Goal: Task Accomplishment & Management: Manage account settings

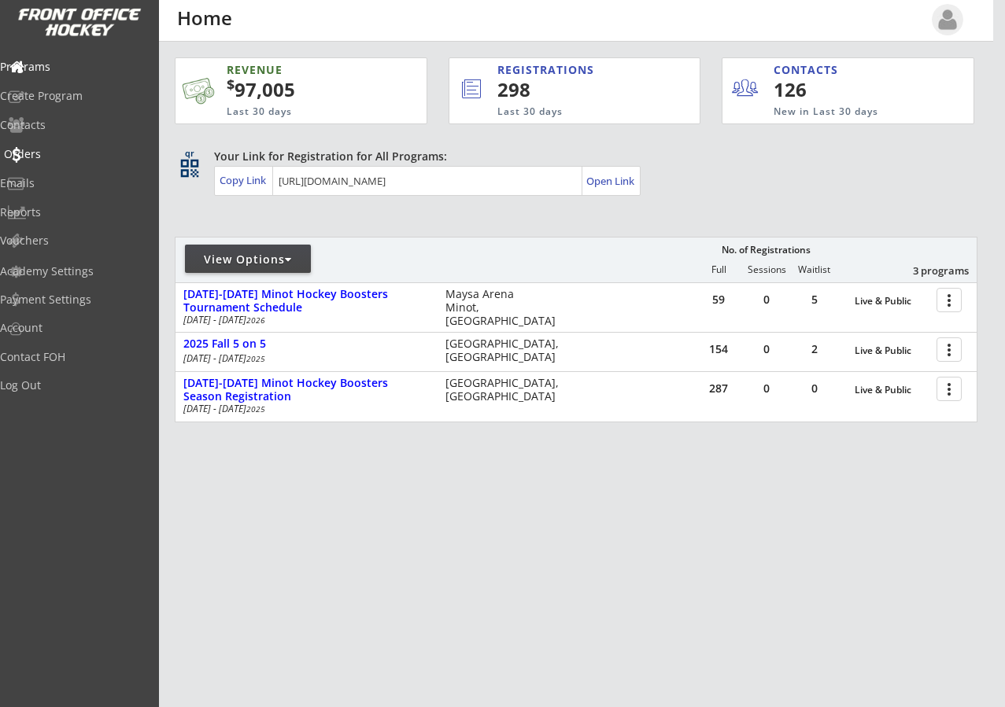
click at [56, 152] on div "Orders" at bounding box center [75, 154] width 142 height 11
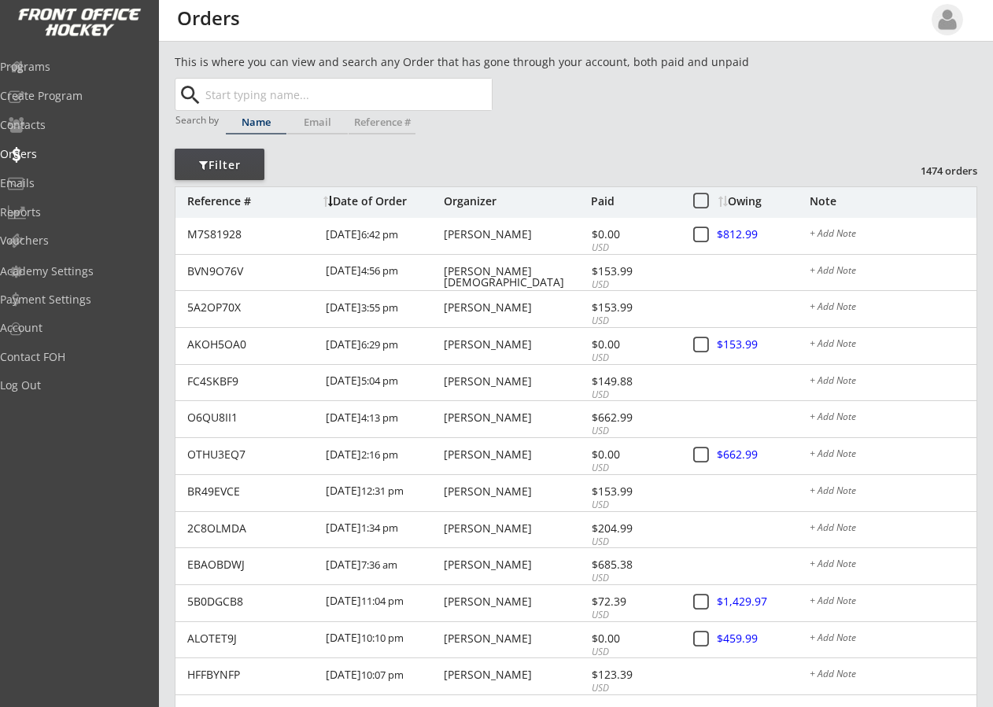
click at [271, 99] on input "text" at bounding box center [347, 94] width 290 height 31
type input "bu"
type input "[PERSON_NAME]"
click at [459, 97] on button "Search" at bounding box center [464, 94] width 55 height 31
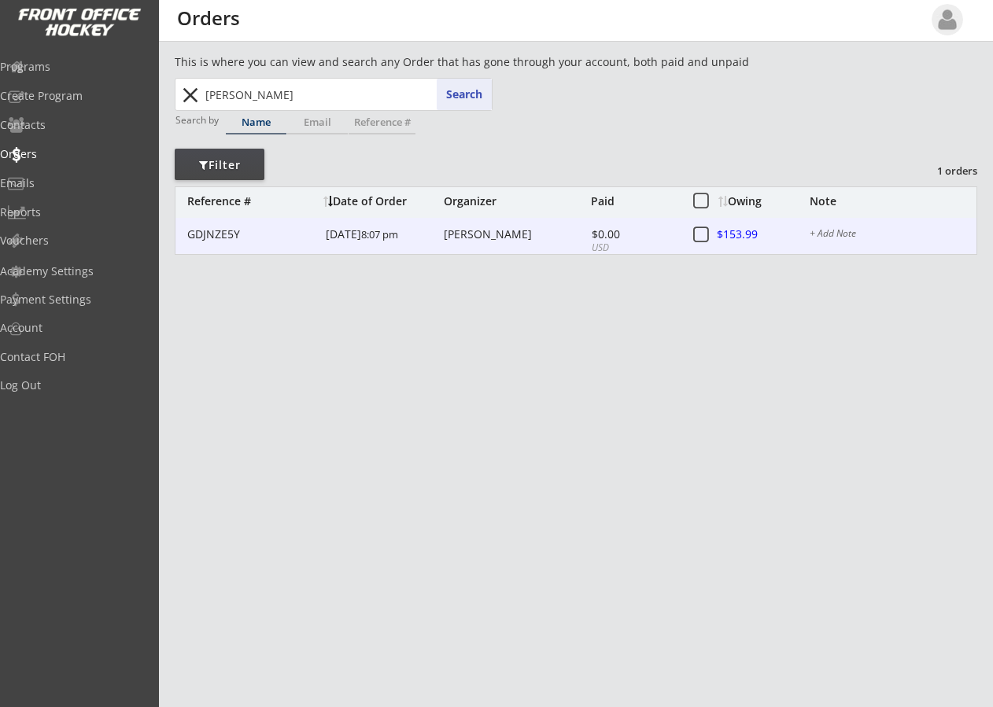
click at [485, 237] on div "[PERSON_NAME]" at bounding box center [515, 234] width 143 height 11
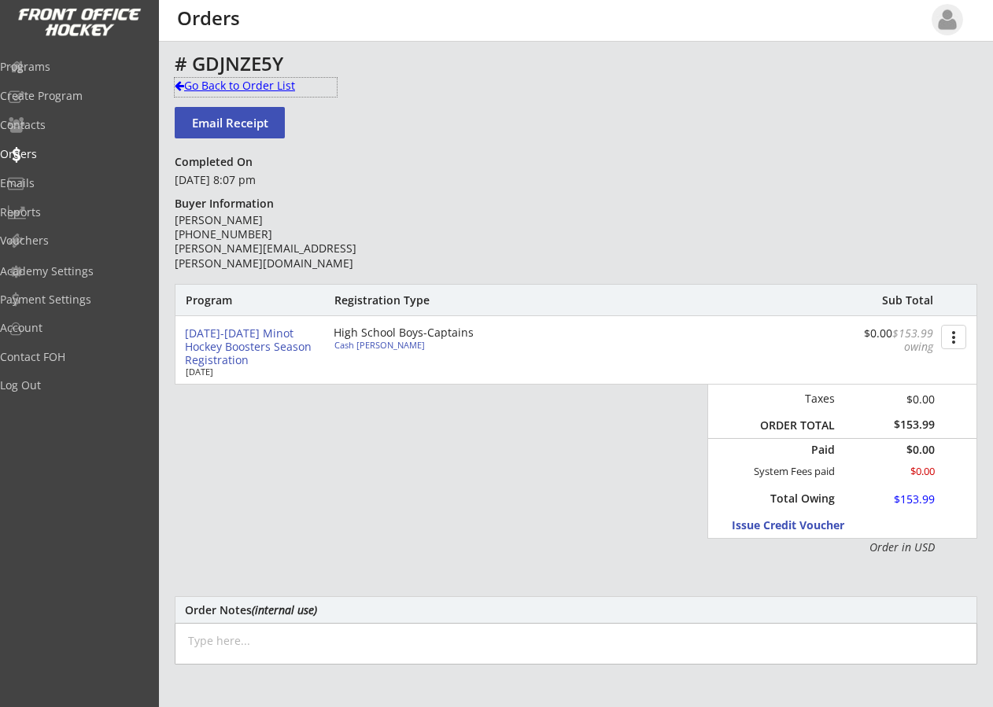
click at [179, 84] on div at bounding box center [179, 85] width 9 height 11
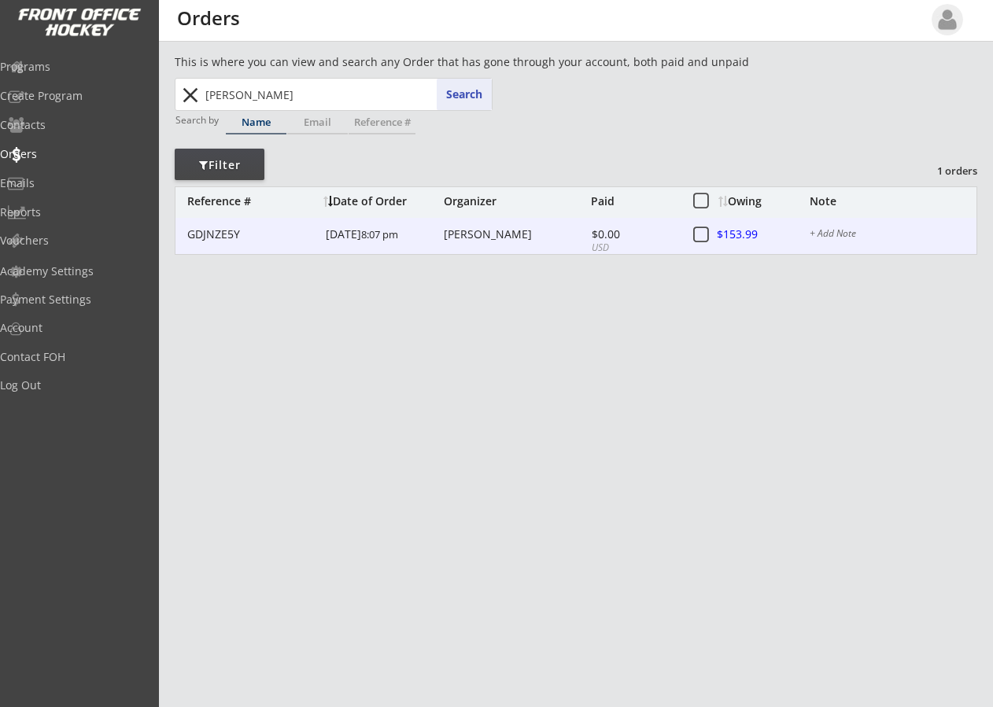
click at [732, 234] on div at bounding box center [752, 236] width 69 height 20
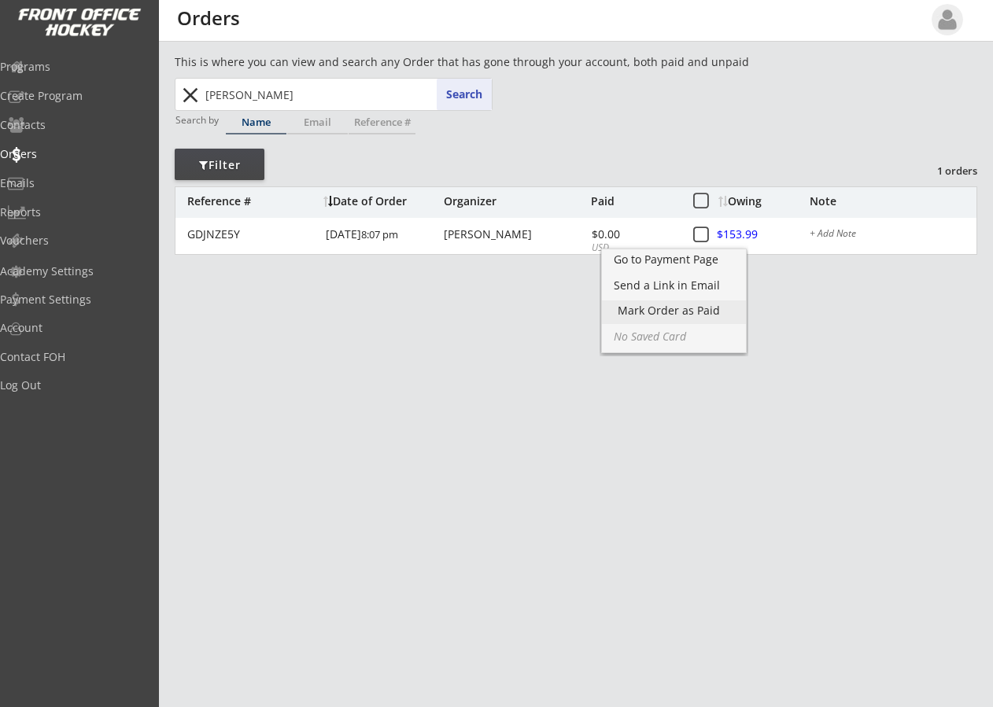
click at [685, 309] on div "Mark Order as Paid" at bounding box center [674, 310] width 113 height 11
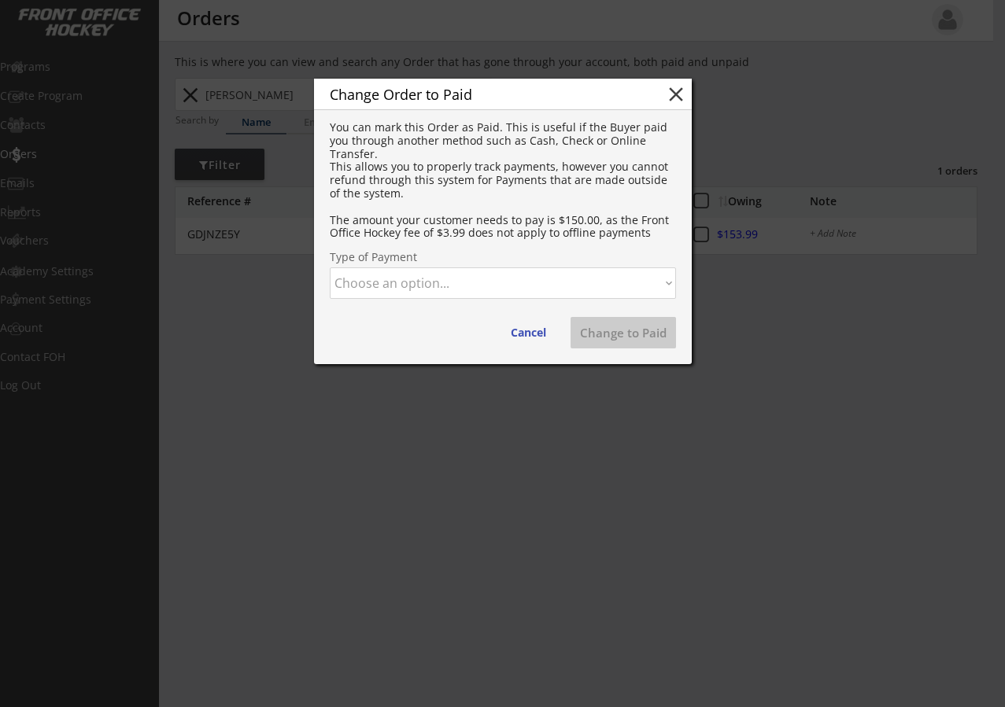
click at [507, 284] on select "Choose an option... Cash Check Credit Card Online Transfer Paypal Venmo Other" at bounding box center [503, 283] width 346 height 31
click at [330, 268] on select "Choose an option... Cash Check Credit Card Online Transfer Paypal Venmo Other" at bounding box center [503, 283] width 346 height 31
click at [620, 334] on button "Change to Paid" at bounding box center [622, 332] width 105 height 31
select select ""PLACEHOLDER_1427118222253""
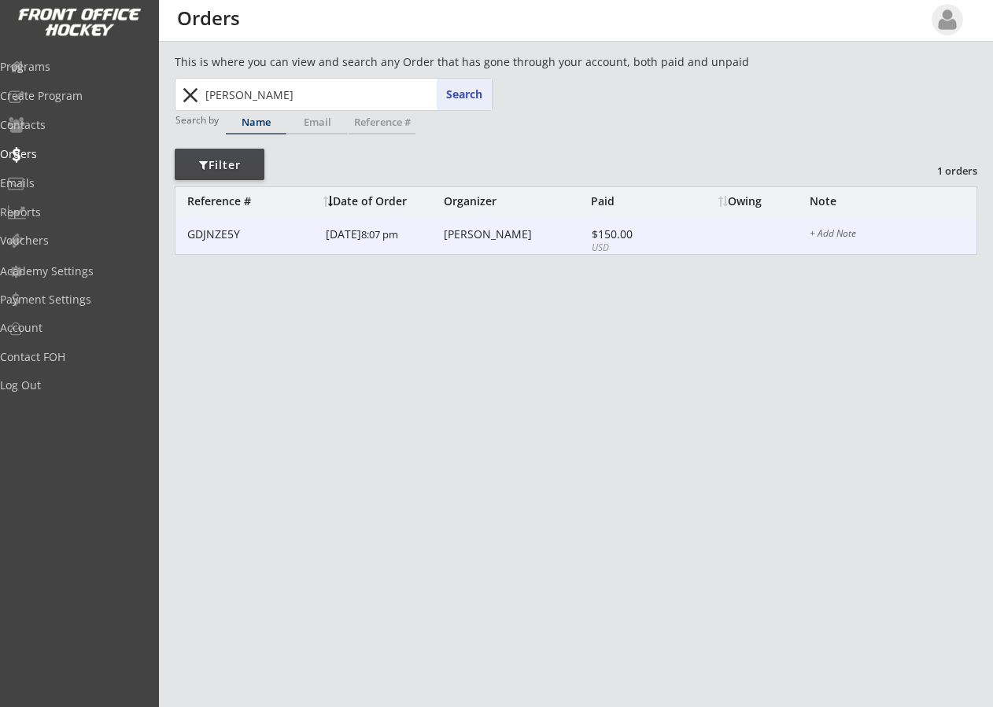
click at [430, 245] on div "[DATE] 8:07 pm" at bounding box center [383, 235] width 114 height 35
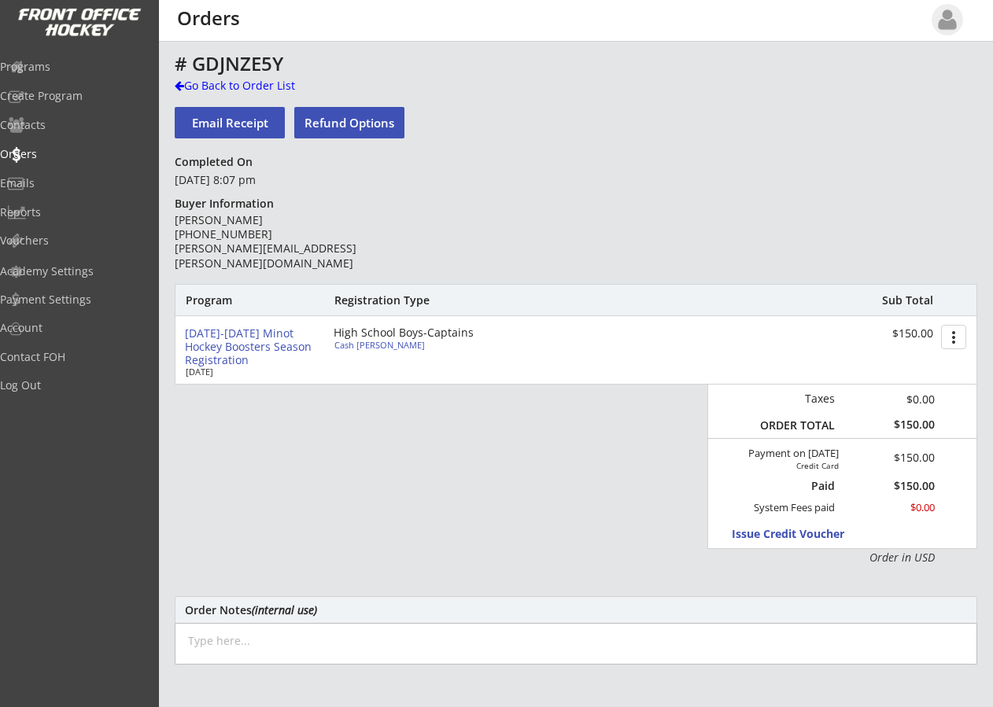
click at [549, 113] on div "# GDJNZE5Y Go Back to Order List Email Receipt Refund Options Completed On [DAT…" at bounding box center [576, 514] width 803 height 920
click at [188, 79] on div "Go Back to Order List" at bounding box center [256, 86] width 162 height 16
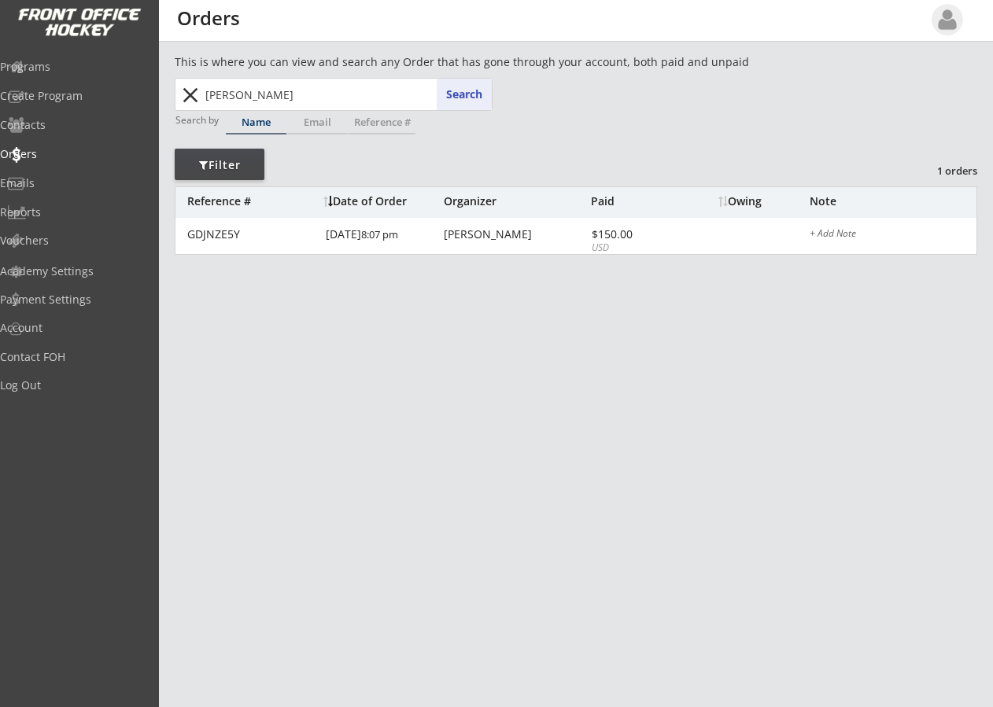
drag, startPoint x: 272, startPoint y: 90, endPoint x: 140, endPoint y: 93, distance: 132.2
click at [140, 93] on body "REVENUE $ 97,005 Last 30 days REGISTRATIONS 298 Last 30 days CONTACTS 126 New i…" at bounding box center [496, 353] width 993 height 707
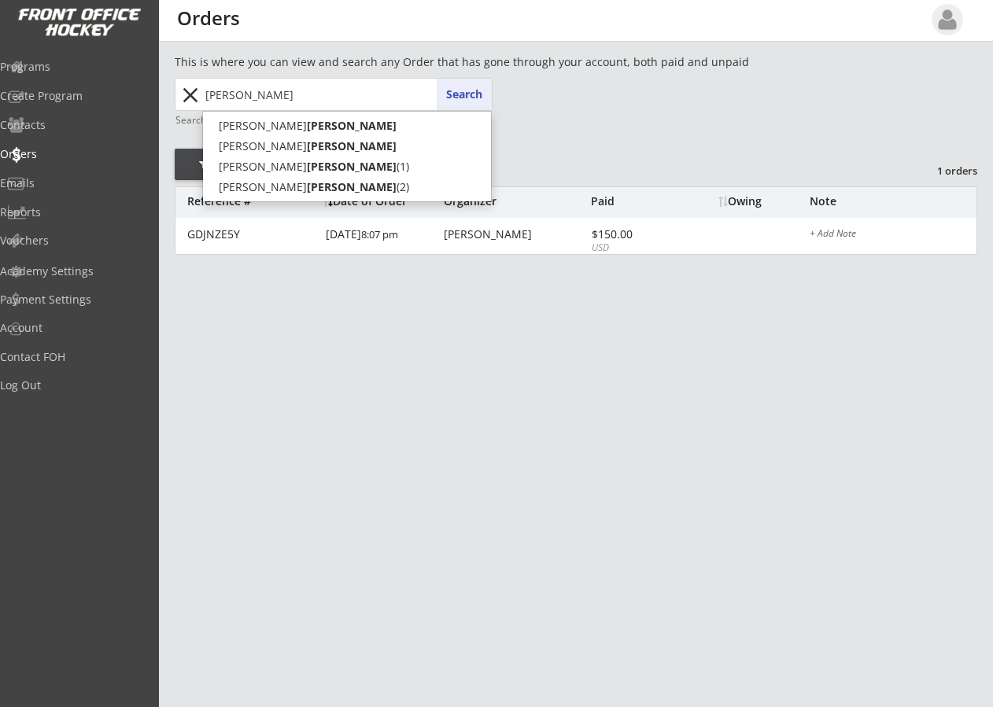
type input "[PERSON_NAME]"
click at [473, 93] on button "Search" at bounding box center [464, 94] width 55 height 31
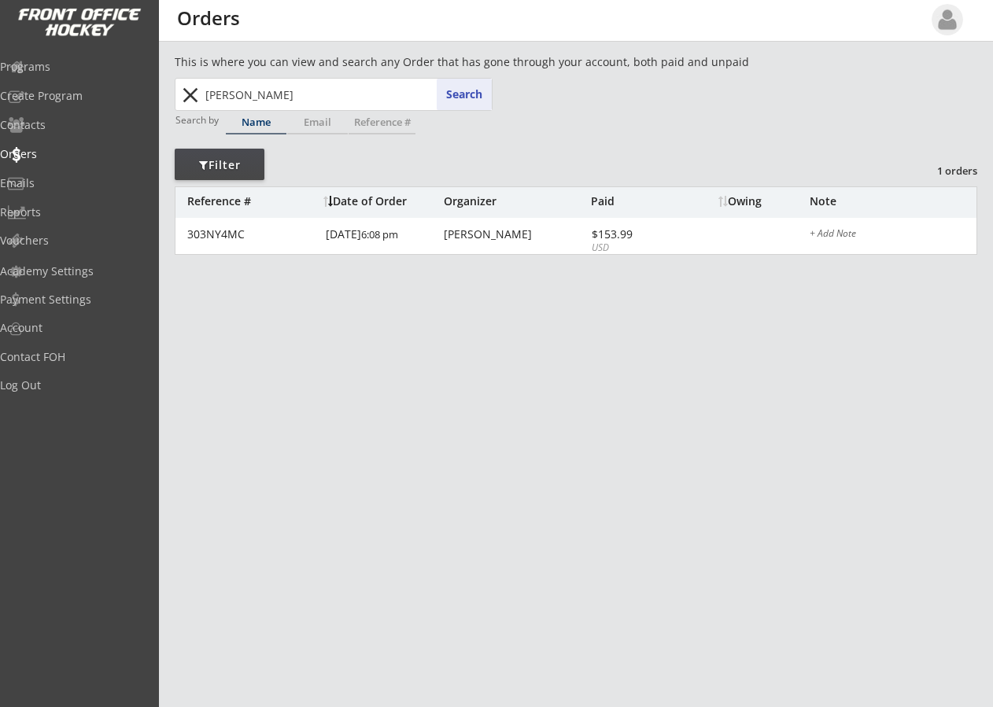
drag, startPoint x: 279, startPoint y: 95, endPoint x: 62, endPoint y: 104, distance: 216.5
click at [82, 105] on body "REVENUE $ 97,005 Last 30 days REGISTRATIONS 298 Last 30 days CONTACTS 126 New i…" at bounding box center [496, 353] width 993 height 707
click at [52, 102] on div "Create Program" at bounding box center [75, 95] width 142 height 11
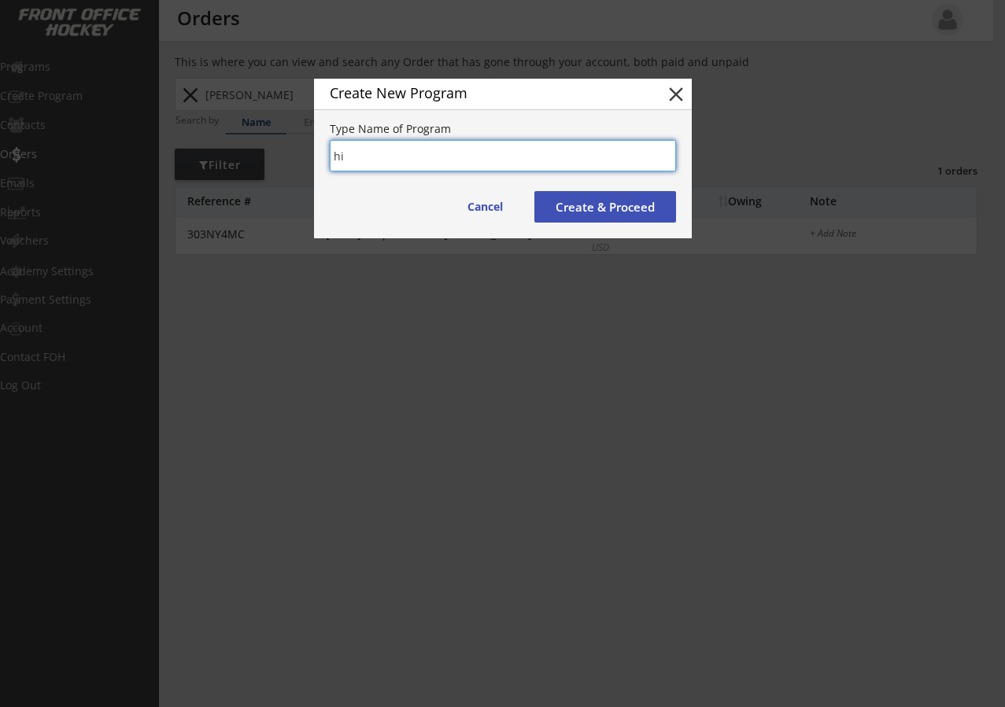
type input "hi"
click at [672, 87] on button "close" at bounding box center [676, 95] width 24 height 24
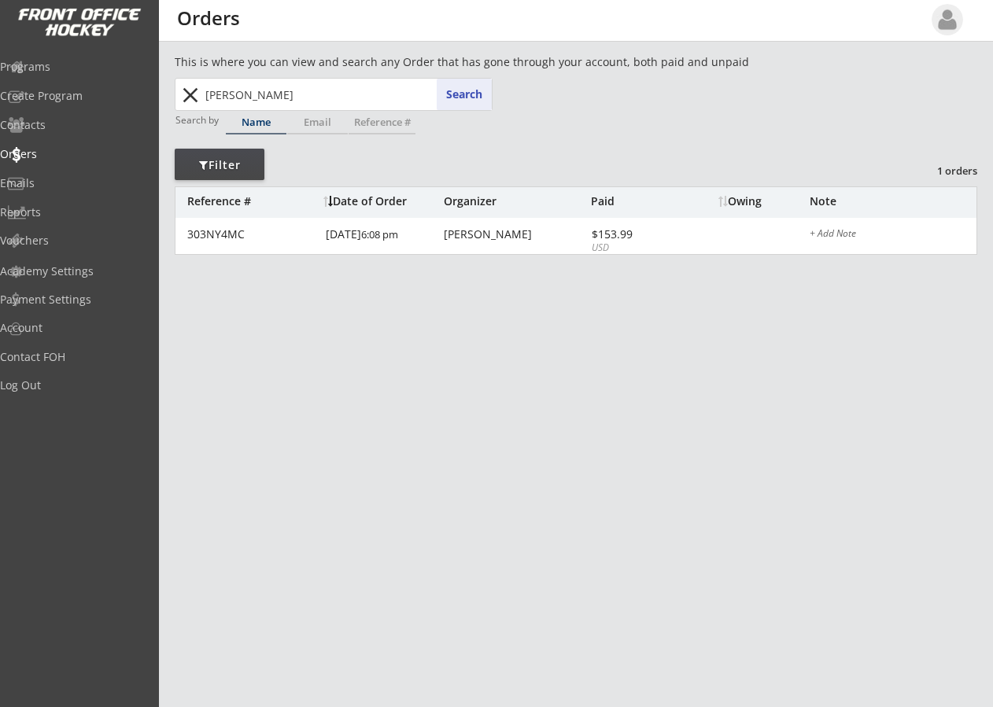
drag, startPoint x: 279, startPoint y: 98, endPoint x: 166, endPoint y: 94, distance: 112.6
click at [166, 94] on div "This is where you can view and search any Order that has gone through your acco…" at bounding box center [576, 520] width 834 height 932
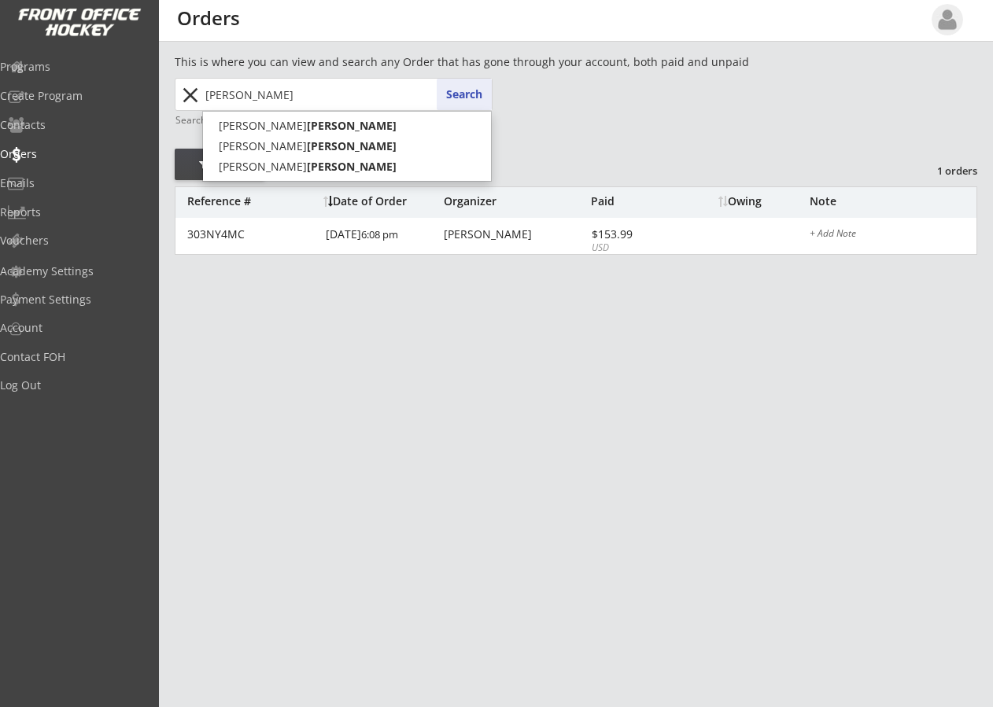
type input "[PERSON_NAME]"
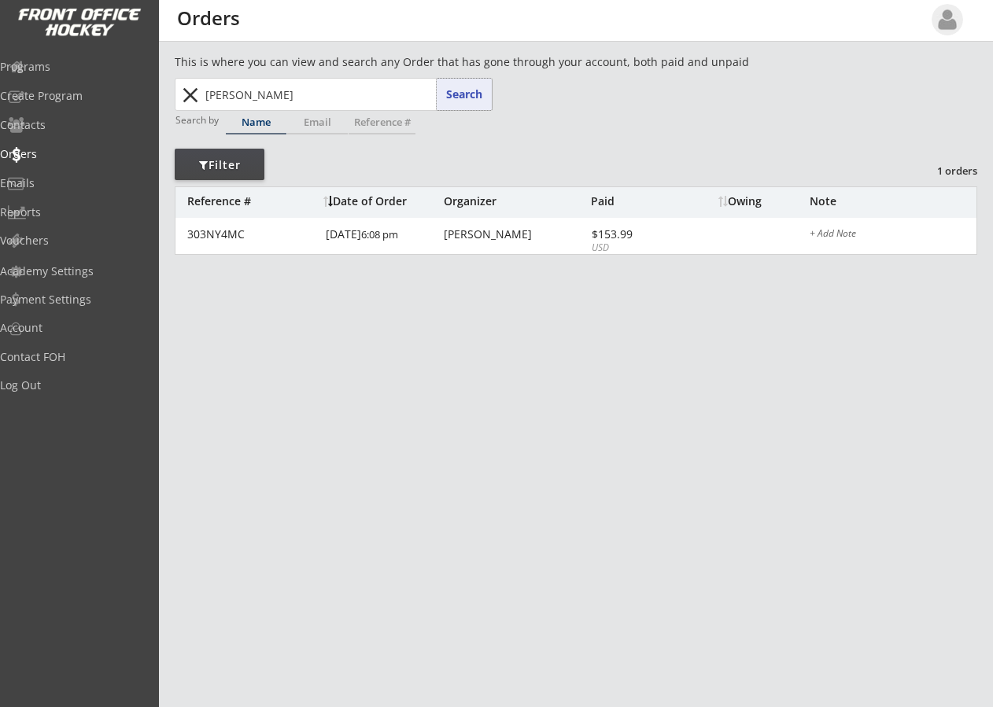
click at [472, 91] on button "Search" at bounding box center [464, 94] width 55 height 31
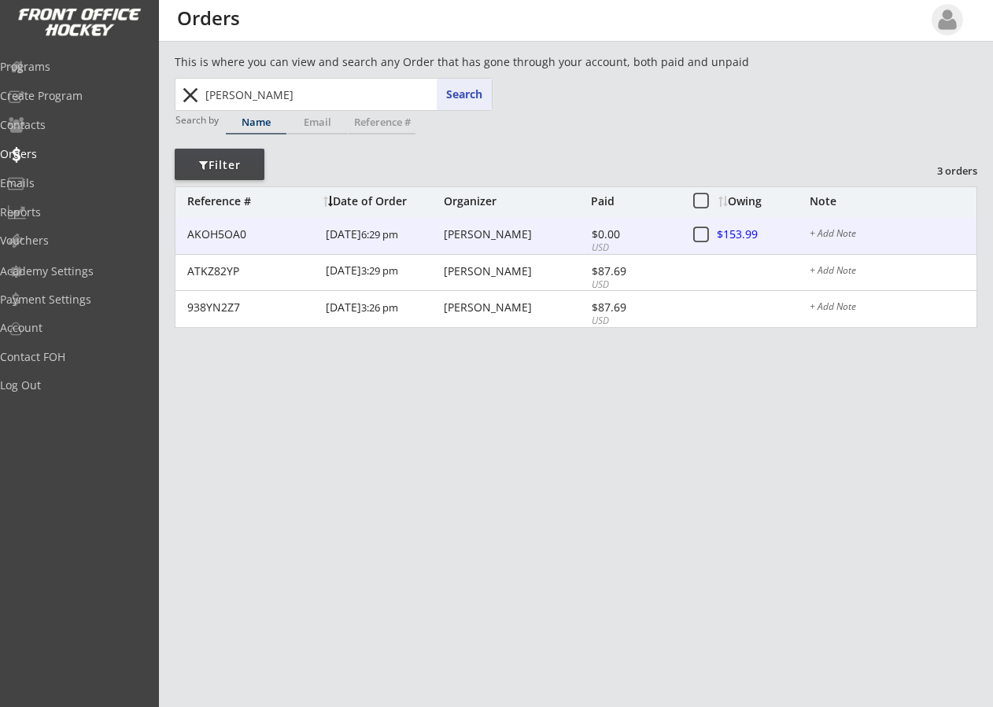
click at [592, 235] on div "$0.00" at bounding box center [634, 234] width 84 height 11
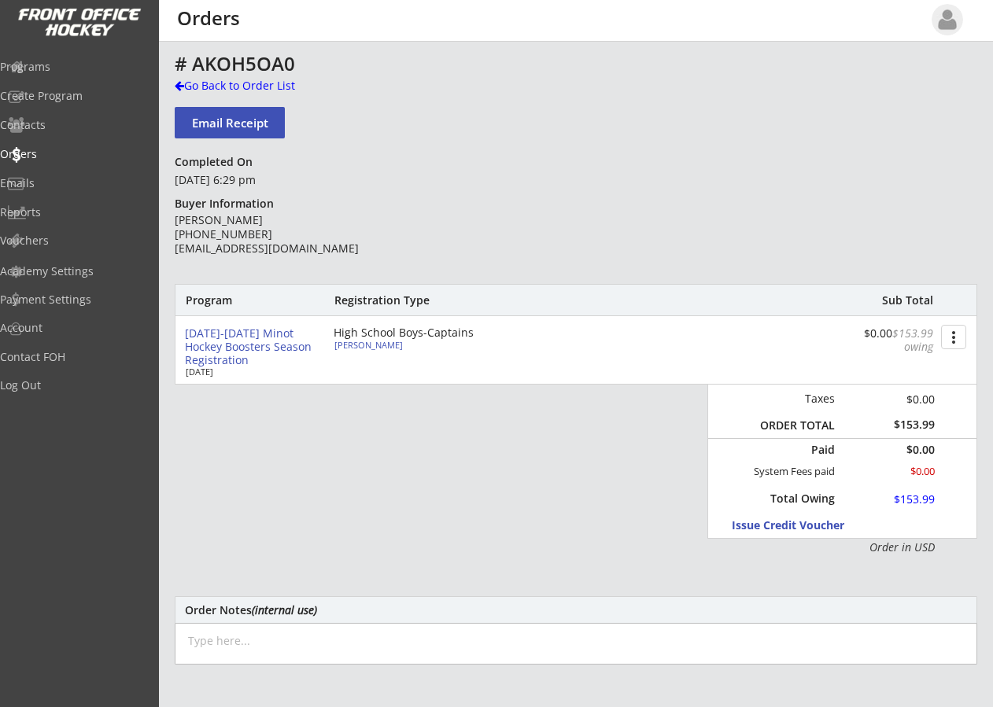
click at [174, 86] on div "This is where you can view and search any Order that has gone through your acco…" at bounding box center [576, 520] width 834 height 932
click at [181, 84] on div at bounding box center [179, 85] width 9 height 11
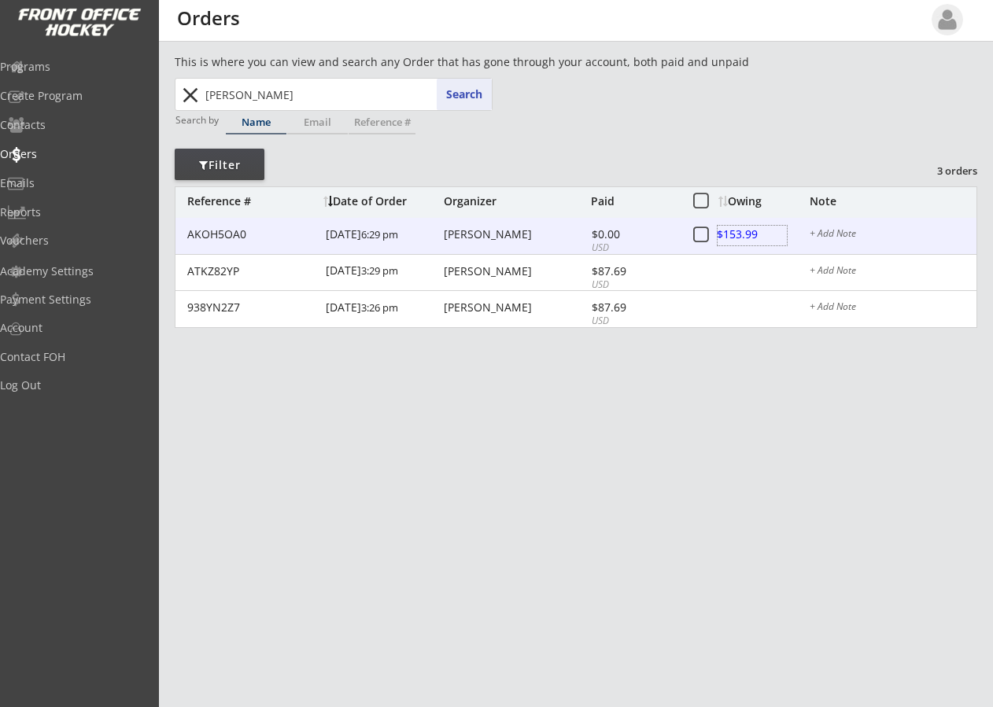
click at [740, 233] on div at bounding box center [752, 236] width 69 height 20
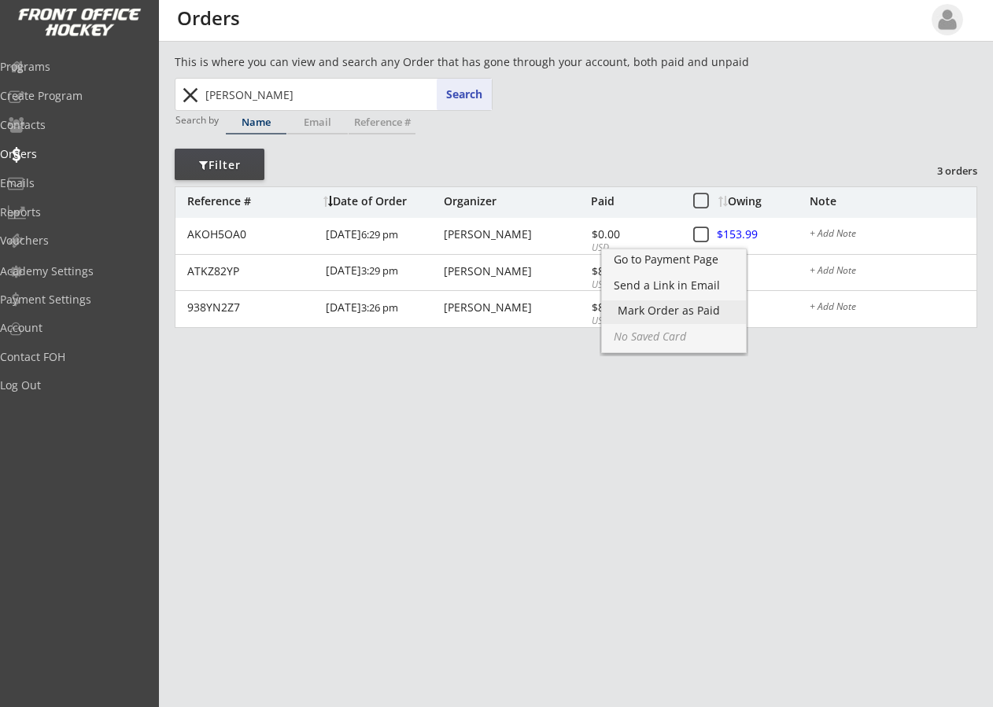
click at [675, 310] on div "Mark Order as Paid" at bounding box center [674, 310] width 113 height 11
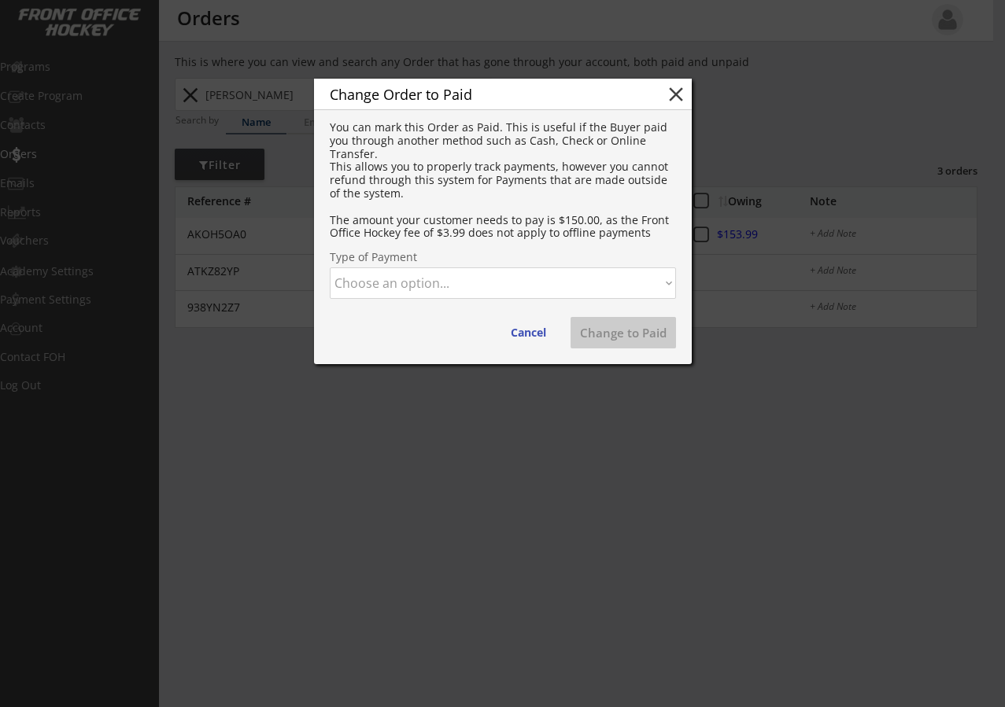
click at [401, 282] on select "Choose an option... Cash Check Credit Card Online Transfer Paypal Venmo Other" at bounding box center [503, 283] width 346 height 31
click at [330, 268] on select "Choose an option... Cash Check Credit Card Online Transfer Paypal Venmo Other" at bounding box center [503, 283] width 346 height 31
click at [595, 327] on button "Change to Paid" at bounding box center [622, 332] width 105 height 31
select select ""PLACEHOLDER_1427118222253""
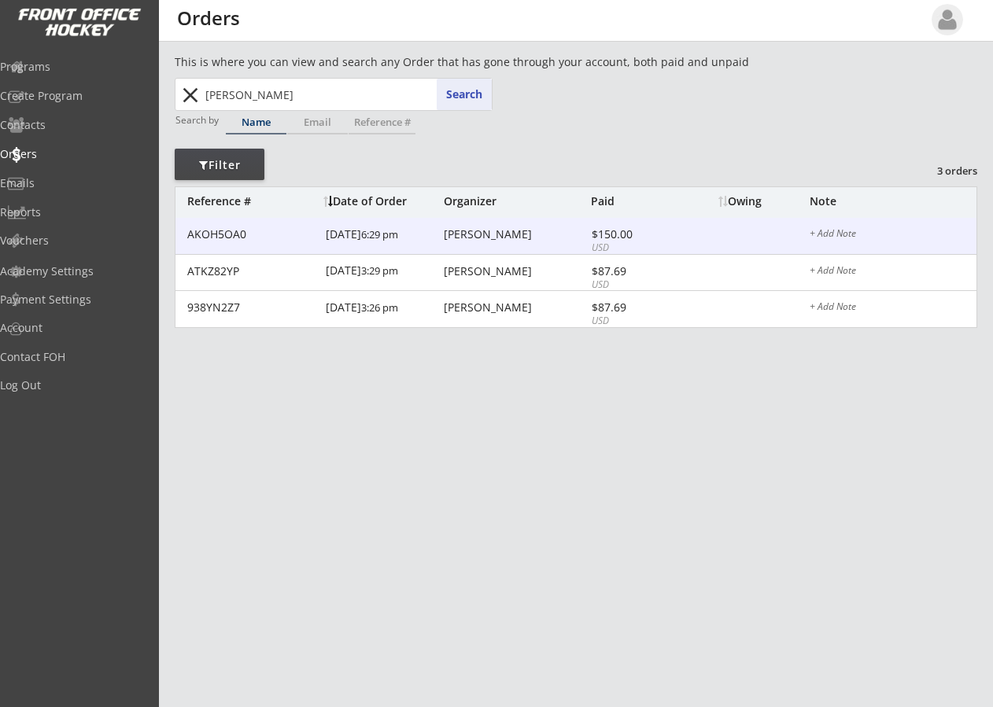
click at [509, 239] on div "[PERSON_NAME]" at bounding box center [515, 234] width 143 height 11
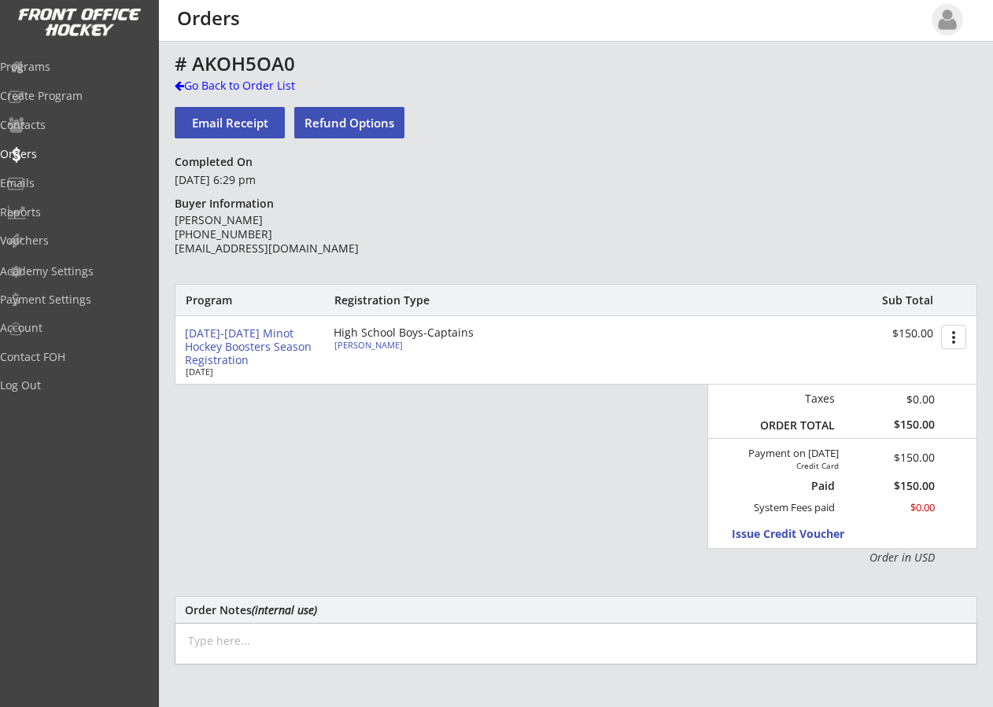
click at [598, 158] on div "# AKOH5OA0 Go Back to Order List Email Receipt Refund Options Completed On [DAT…" at bounding box center [576, 514] width 803 height 920
click at [54, 153] on div "Orders" at bounding box center [75, 154] width 142 height 11
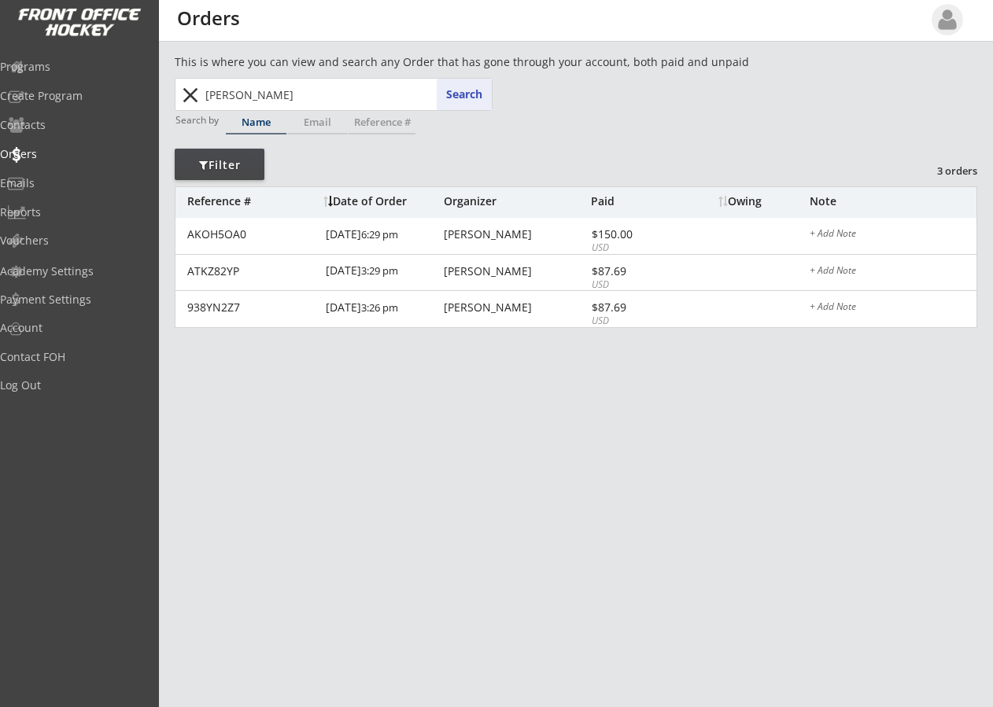
drag, startPoint x: 254, startPoint y: 98, endPoint x: 35, endPoint y: 93, distance: 218.8
click at [35, 93] on body "REVENUE $ 97,005 Last 30 days REGISTRATIONS 298 Last 30 days CONTACTS 126 New i…" at bounding box center [496, 353] width 993 height 707
click at [188, 97] on button "search" at bounding box center [190, 95] width 26 height 25
click at [53, 145] on div "Orders" at bounding box center [74, 156] width 149 height 28
click at [247, 123] on div "Name" at bounding box center [256, 122] width 61 height 10
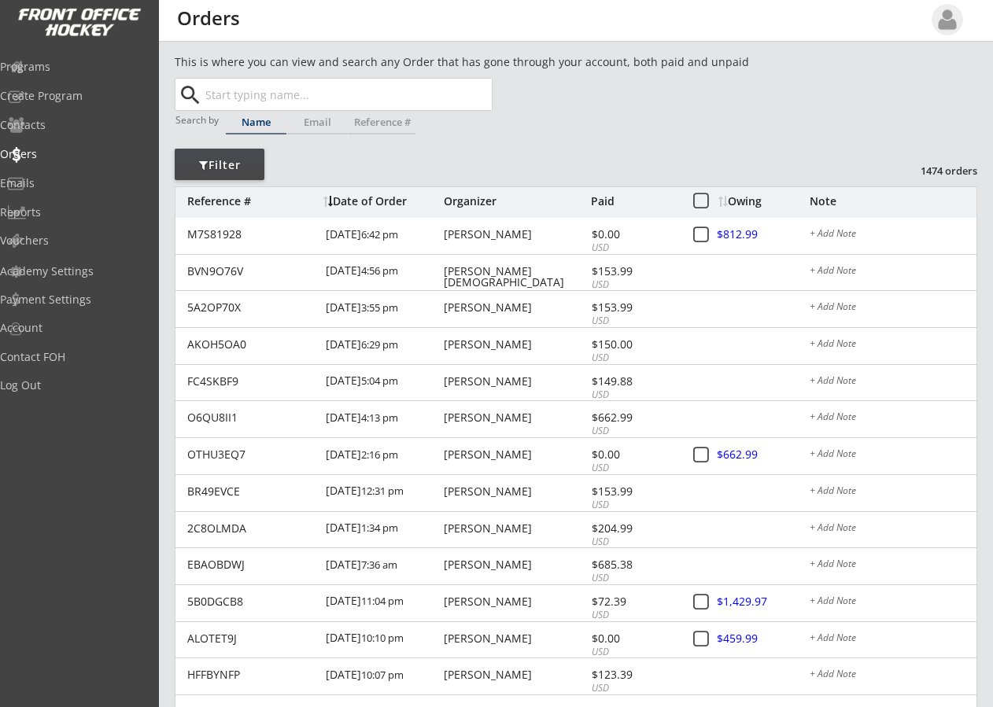
click at [368, 202] on div "Date of Order" at bounding box center [381, 201] width 116 height 11
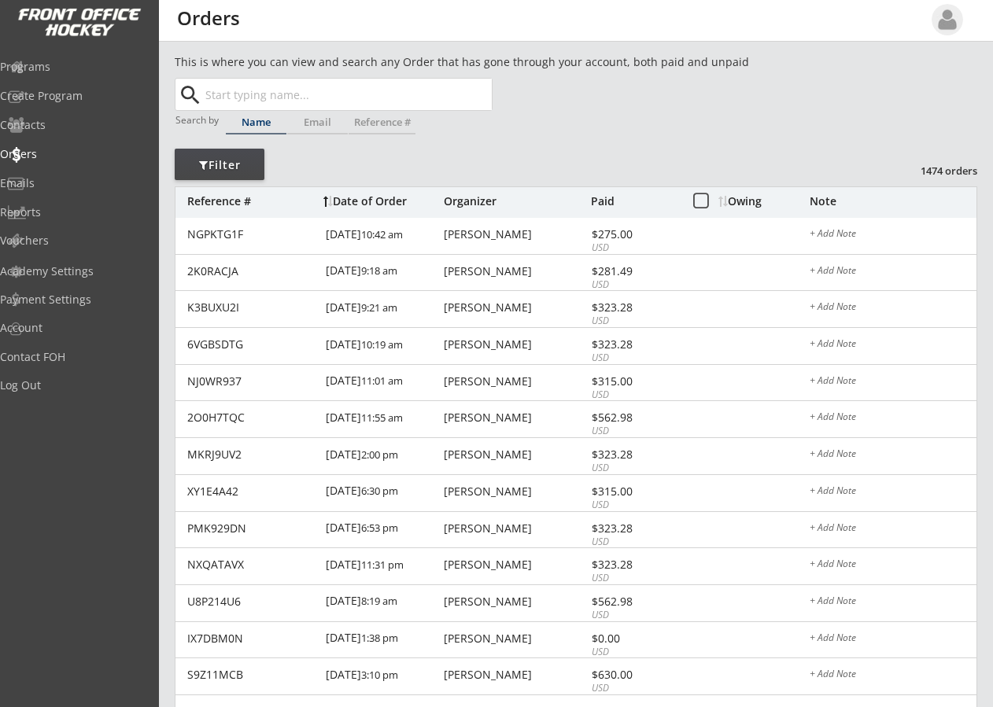
click at [373, 199] on div "Date of Order" at bounding box center [381, 201] width 116 height 11
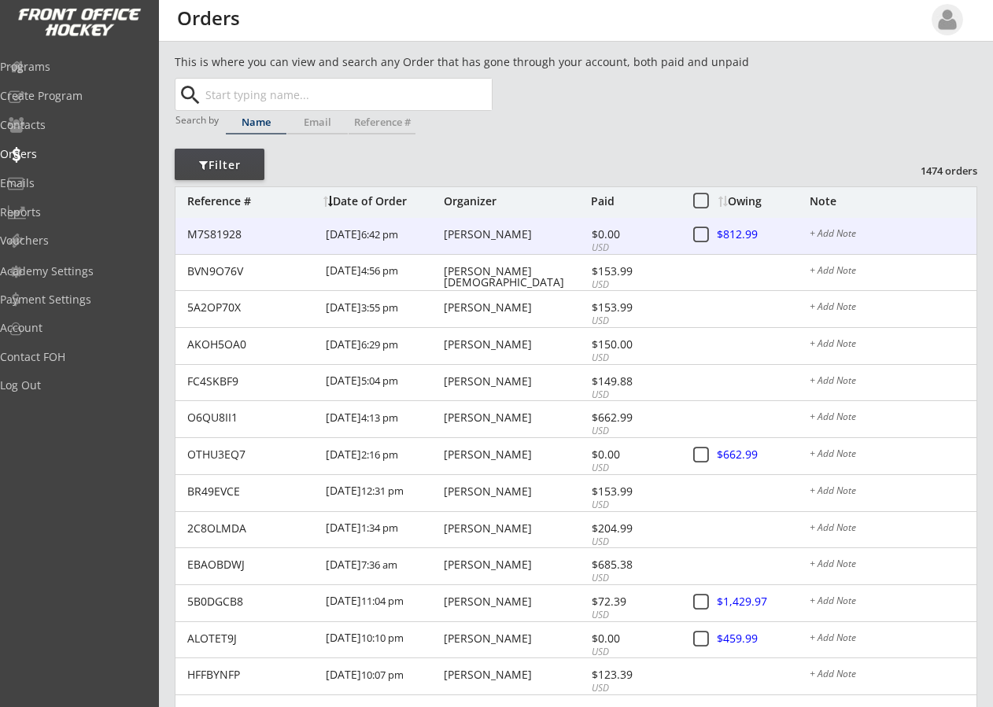
click at [466, 238] on div "[PERSON_NAME]" at bounding box center [515, 234] width 143 height 11
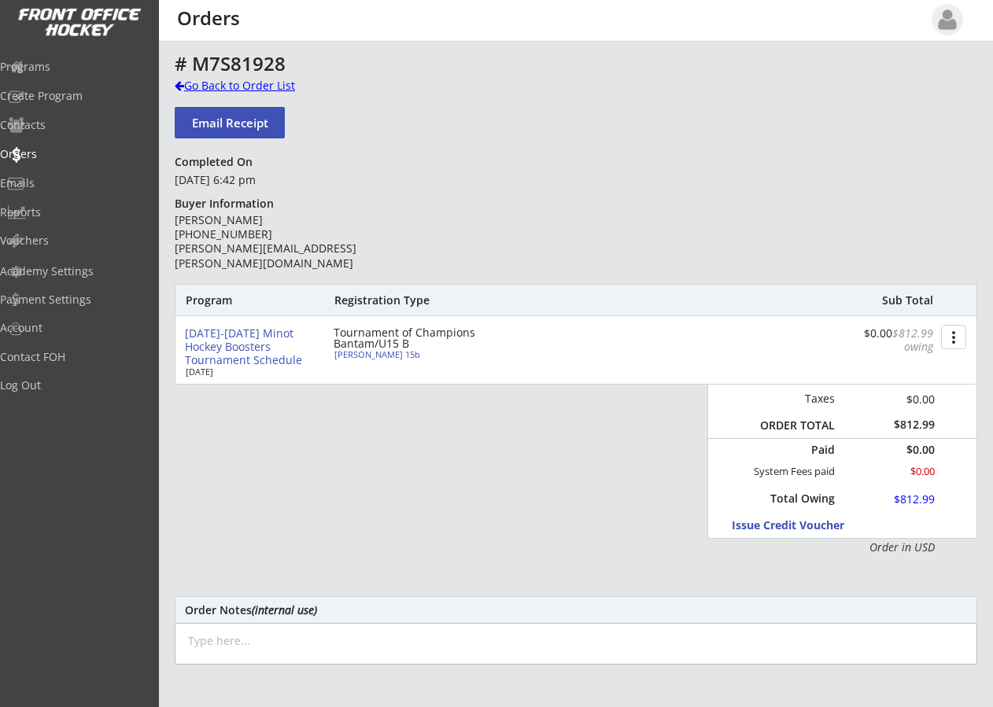
click at [175, 82] on div at bounding box center [179, 85] width 9 height 11
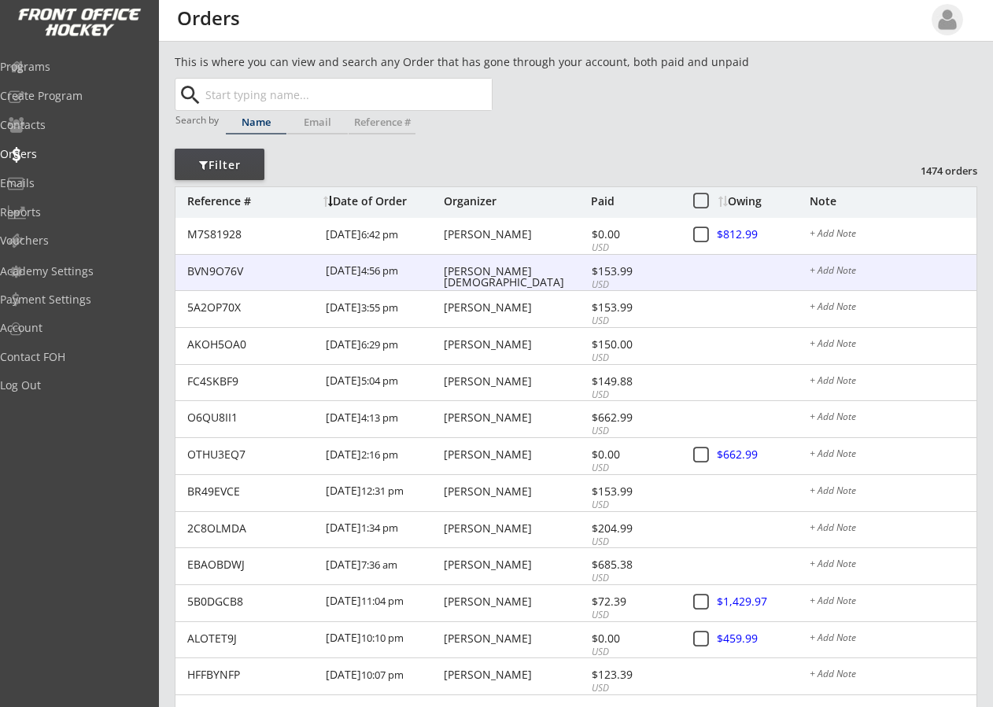
click at [457, 266] on div "[PERSON_NAME][DEMOGRAPHIC_DATA]" at bounding box center [515, 277] width 143 height 22
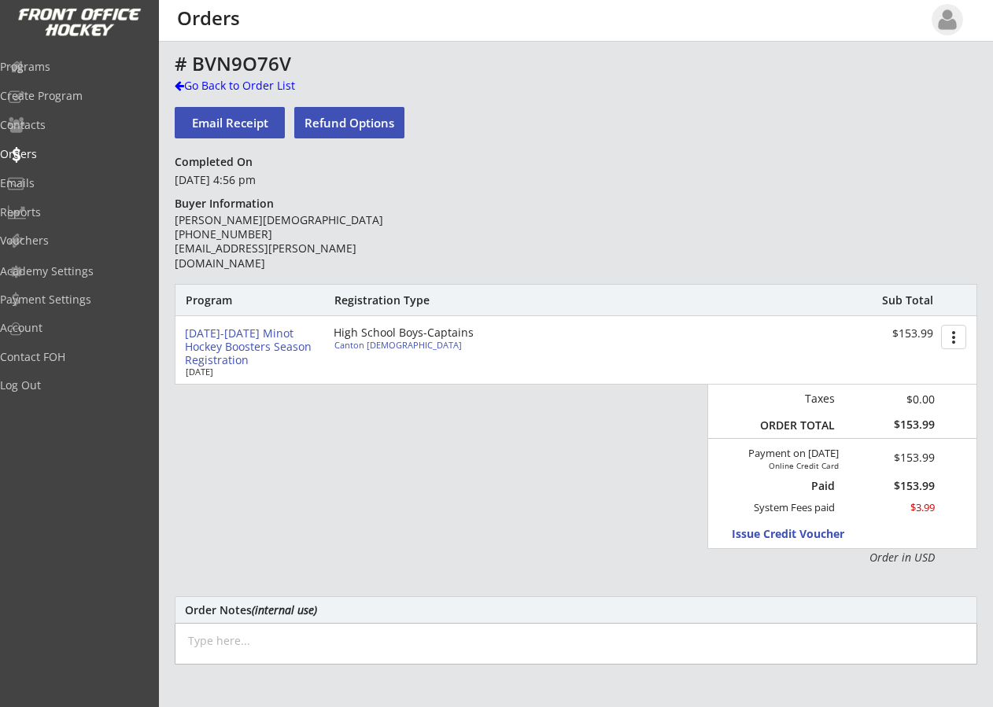
click at [439, 452] on div "Program Registration Type Sub Total [DATE]-[DATE] Minot Hockey Boosters Season …" at bounding box center [576, 425] width 803 height 282
click at [178, 90] on div at bounding box center [179, 85] width 9 height 11
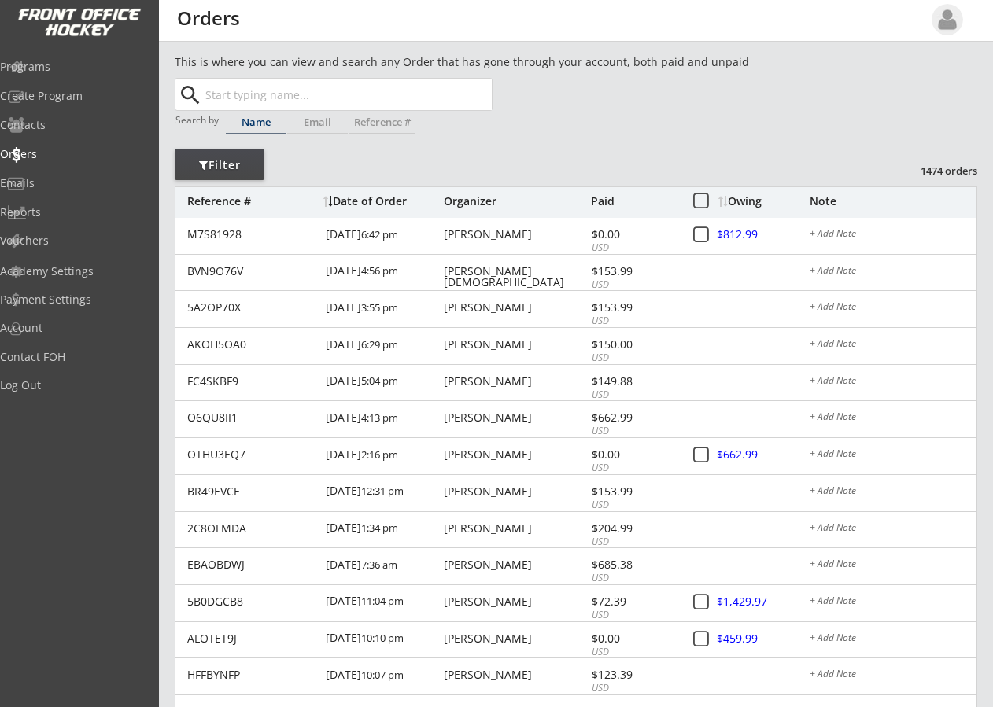
click at [281, 96] on input "text" at bounding box center [347, 94] width 290 height 31
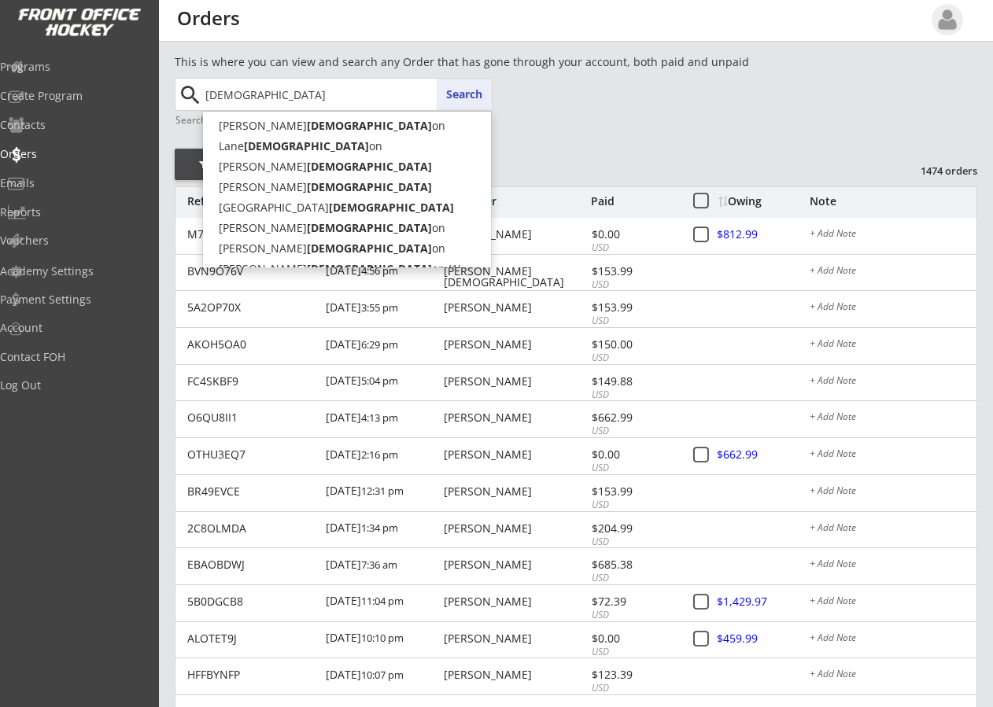
type input "[DEMOGRAPHIC_DATA]"
click at [462, 88] on button "Search" at bounding box center [464, 94] width 55 height 31
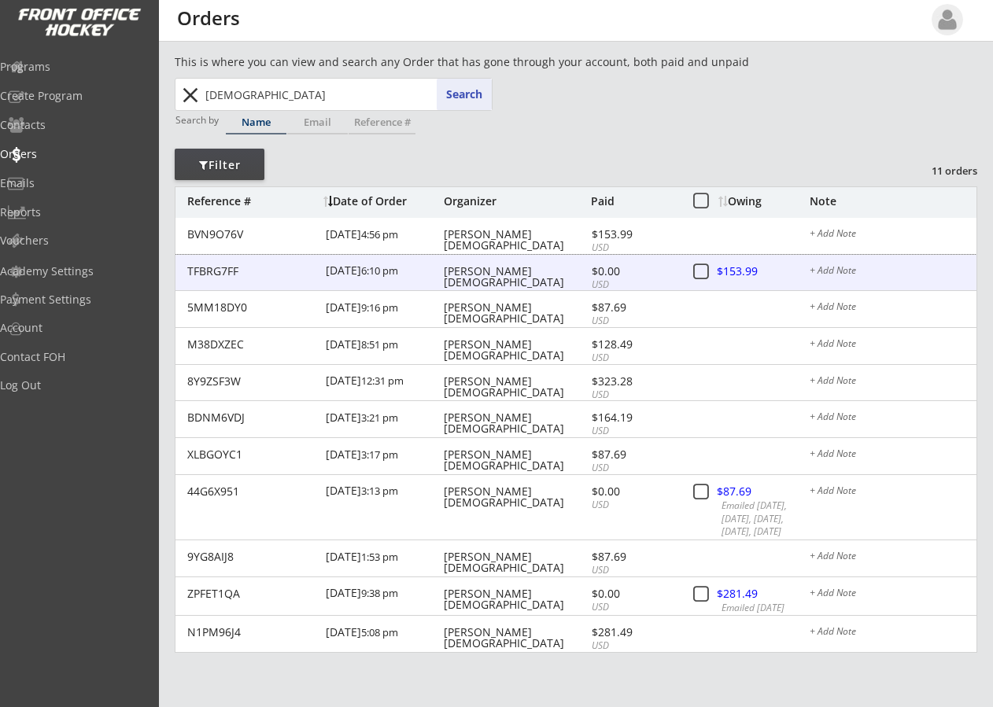
click at [499, 267] on div "[PERSON_NAME][DEMOGRAPHIC_DATA]" at bounding box center [515, 277] width 143 height 22
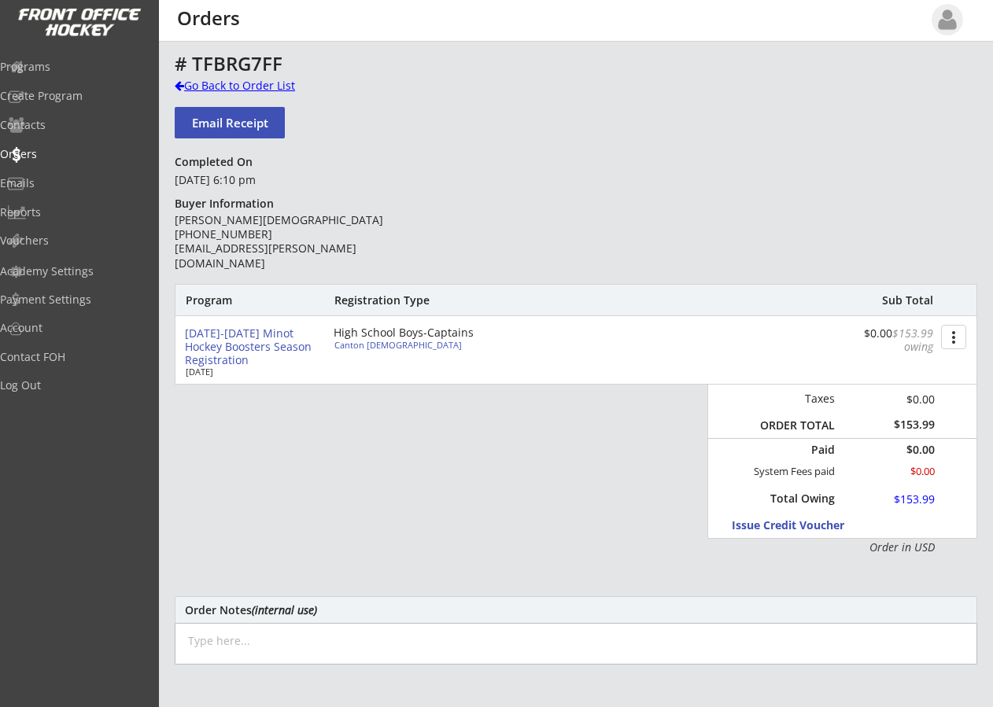
click at [179, 84] on div at bounding box center [179, 85] width 9 height 11
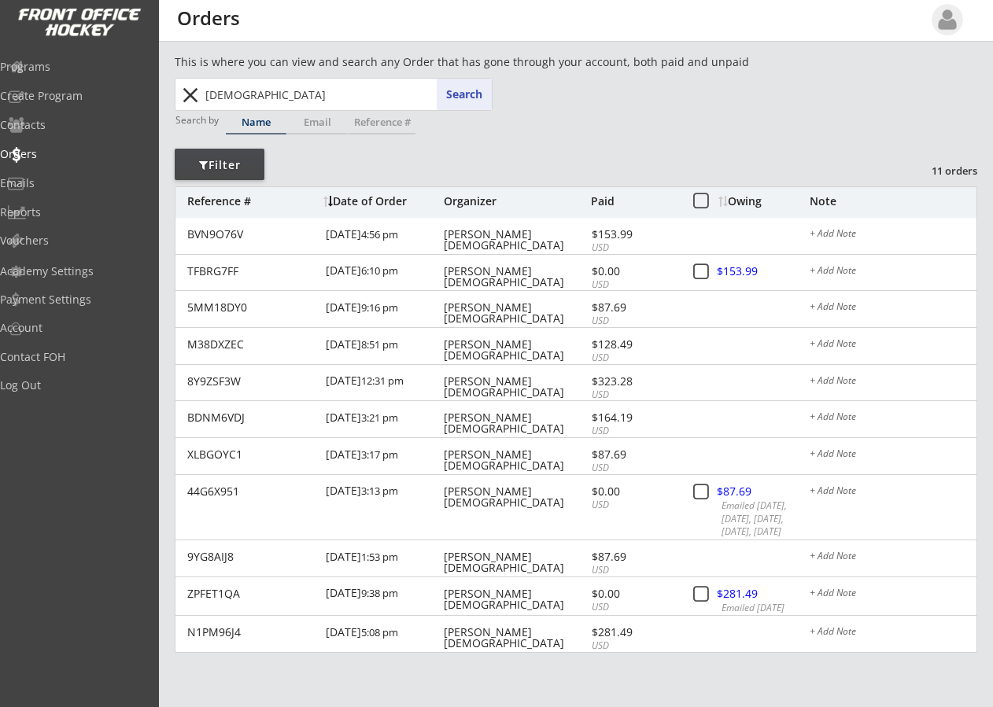
drag, startPoint x: 284, startPoint y: 100, endPoint x: 109, endPoint y: 86, distance: 175.2
click at [109, 86] on body "REVENUE $ 97,005 Last 30 days REGISTRATIONS 298 Last 30 days CONTACTS 126 New i…" at bounding box center [496, 353] width 993 height 707
click at [190, 96] on button "close" at bounding box center [190, 95] width 26 height 25
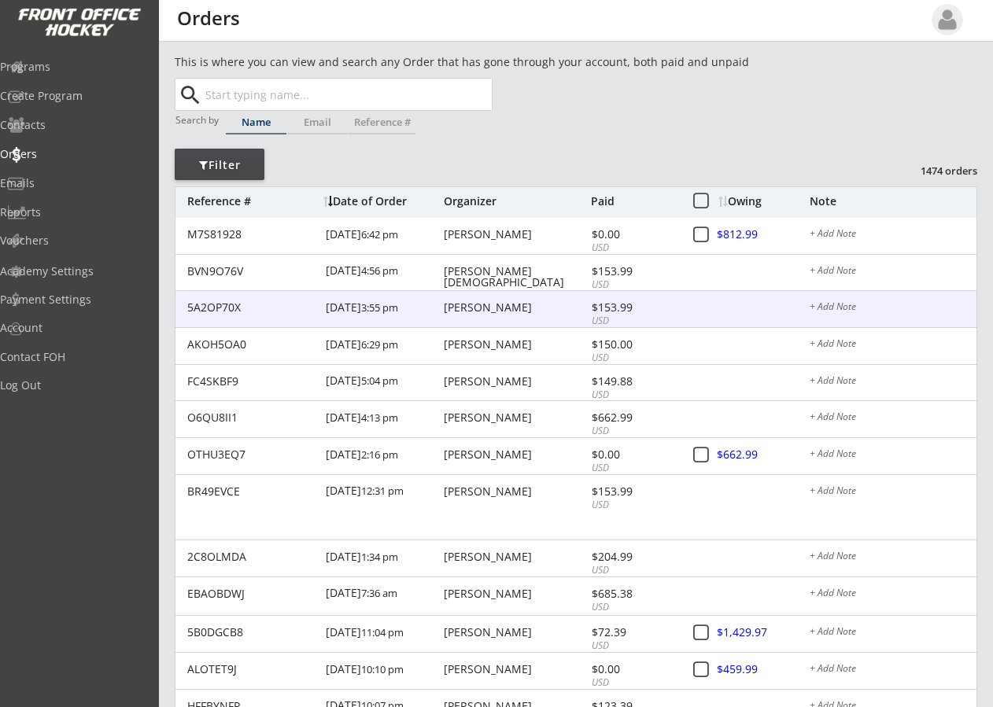
click at [341, 307] on div "[DATE] 3:55 pm" at bounding box center [383, 308] width 114 height 35
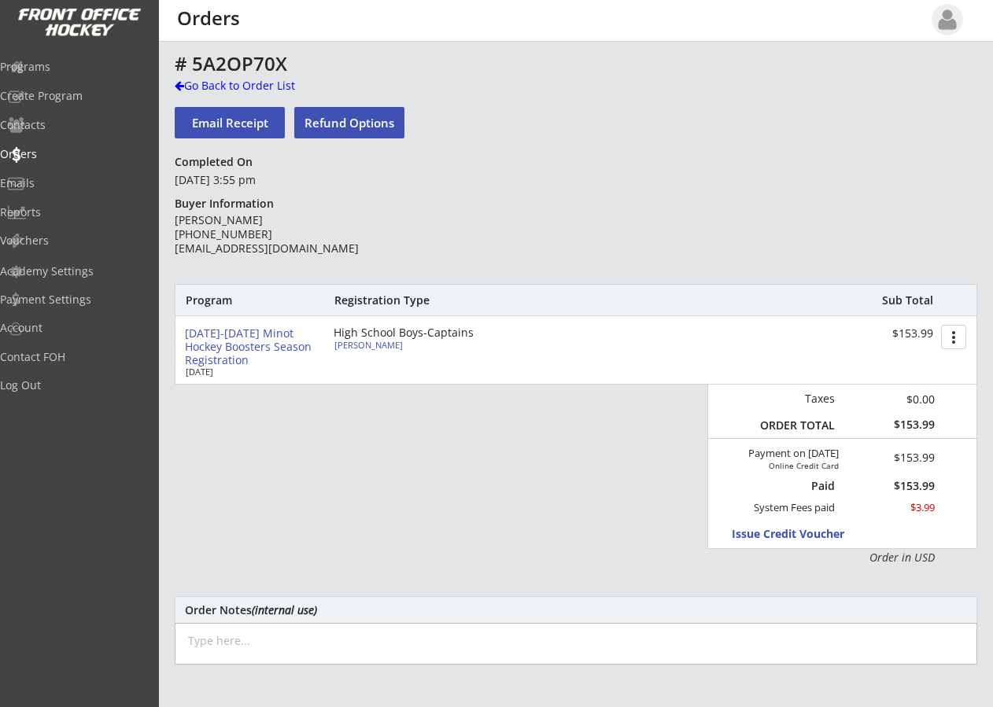
click at [489, 224] on div "# 5A2OP70X Go Back to Order List Email Receipt Refund Options Completed On [DAT…" at bounding box center [576, 514] width 803 height 920
click at [210, 84] on div "Go Back to Order List" at bounding box center [256, 86] width 162 height 16
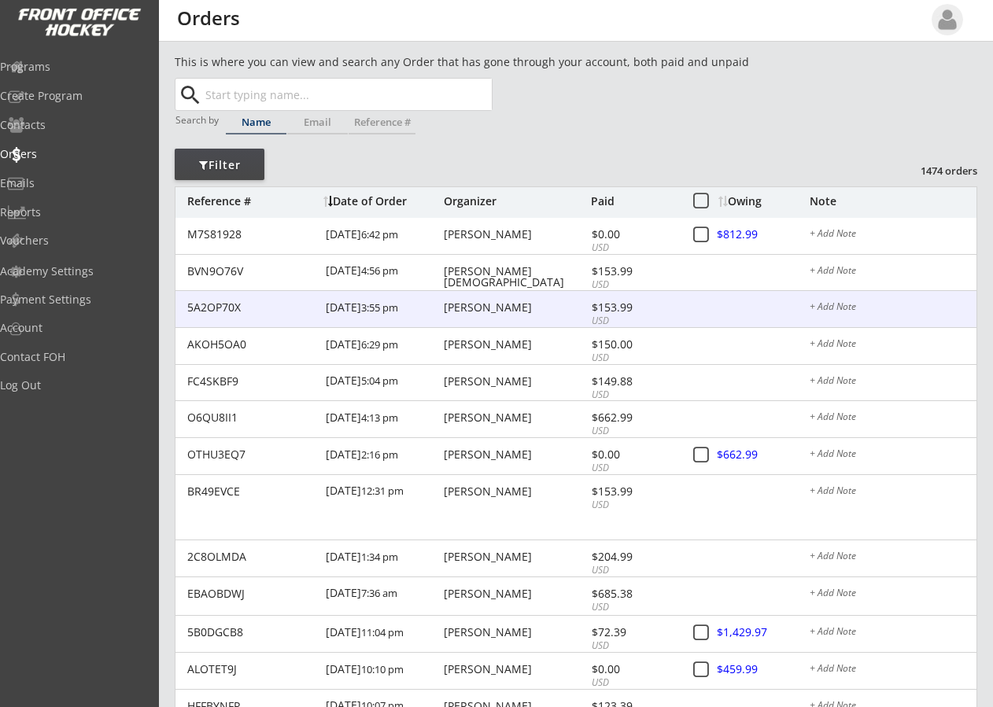
click at [481, 305] on div "[PERSON_NAME]" at bounding box center [515, 307] width 143 height 11
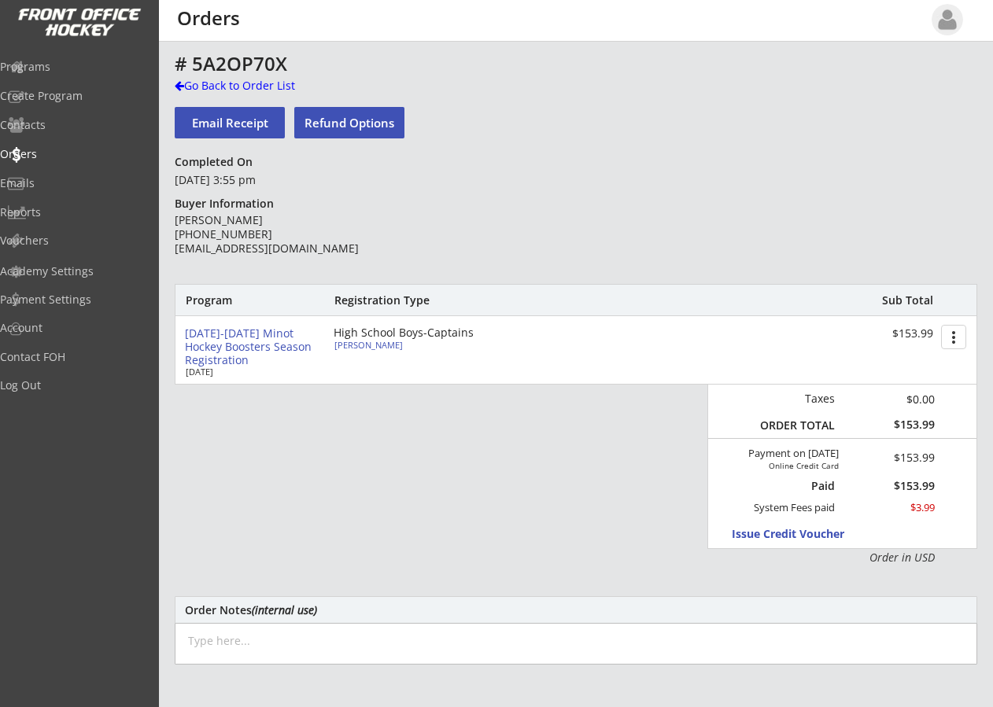
click at [371, 334] on div "High School Boys-Captains" at bounding box center [424, 332] width 181 height 11
select select ""HS Captains Boys""
select select ""Adult Medium""
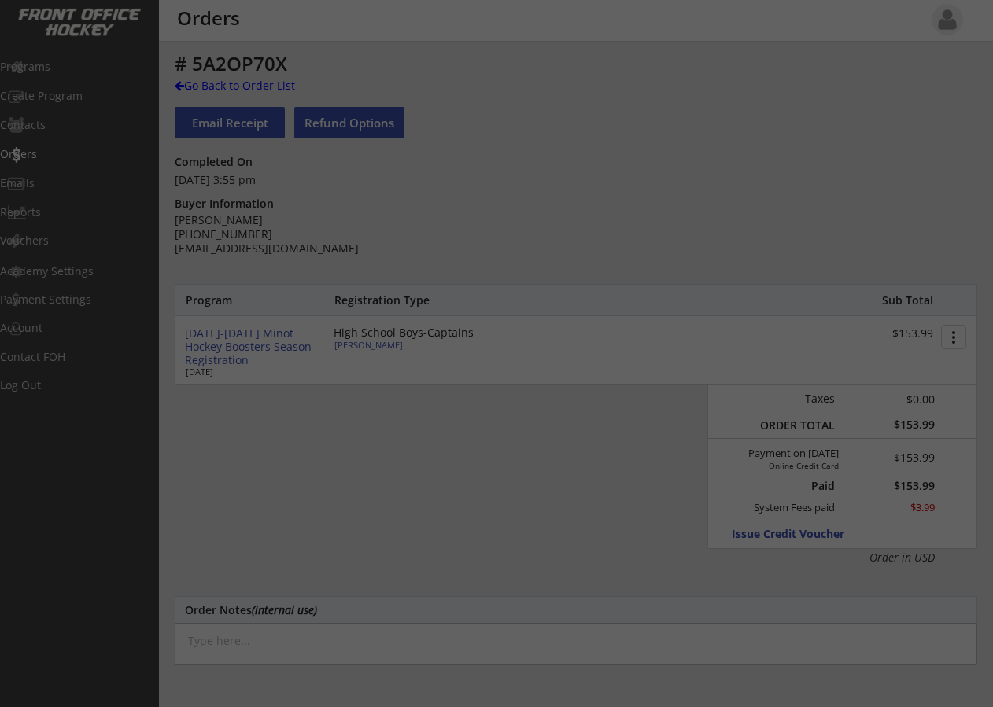
type input "[DEMOGRAPHIC_DATA]"
type input "267601436HOLMA"
type input "[GEOGRAPHIC_DATA]"
type input "Yes"
select select ""Yes""
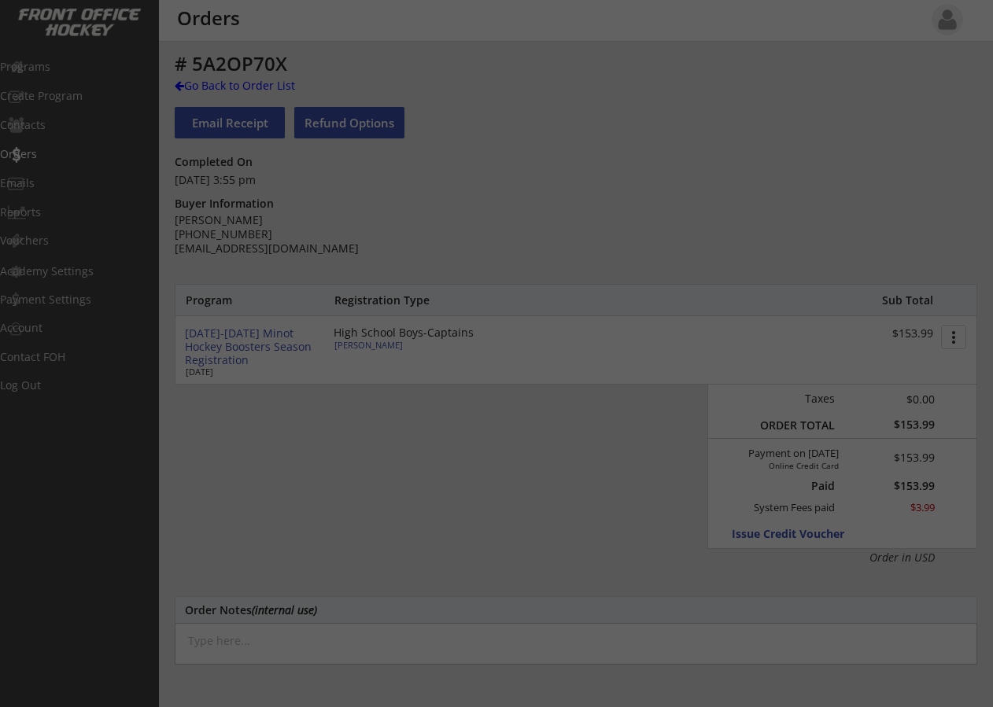
type input "[EMAIL_ADDRESS][DOMAIN_NAME]"
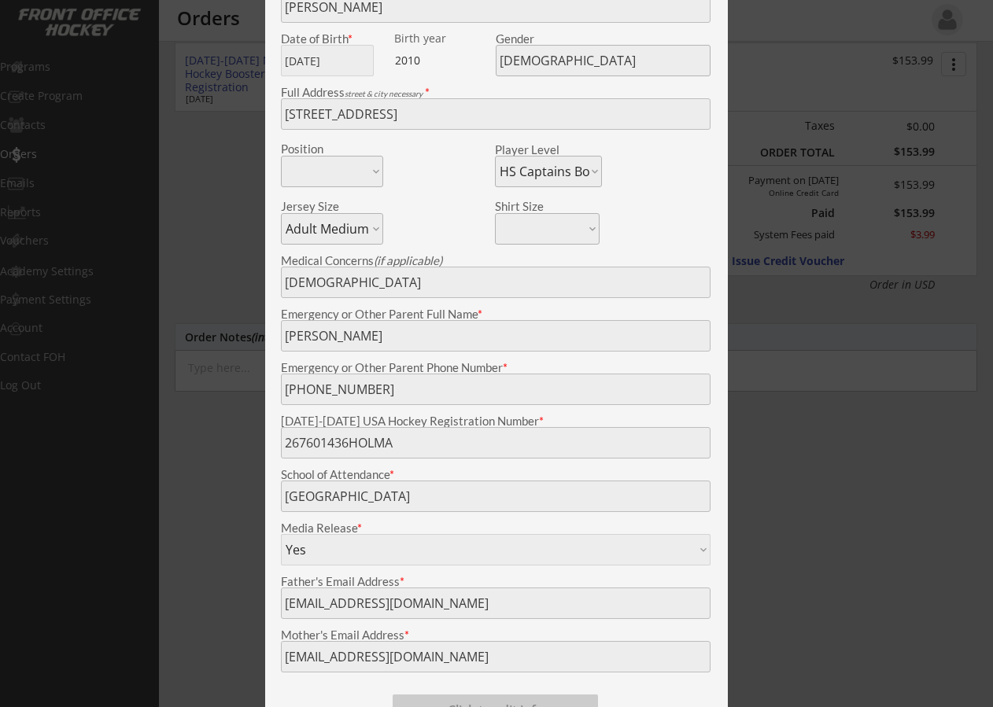
scroll to position [266, 0]
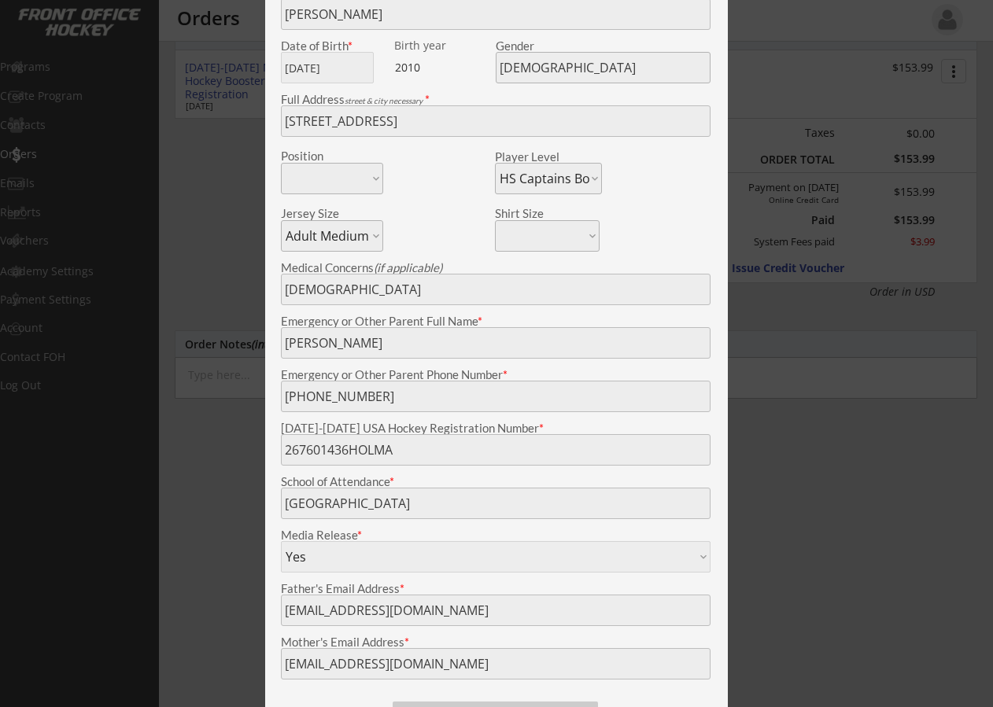
click at [700, 182] on div "Player Level Learn to Play Boys Learn to Play Girls Maroon Mites Gold/White Mit…" at bounding box center [601, 170] width 212 height 47
click at [213, 152] on div at bounding box center [496, 353] width 993 height 707
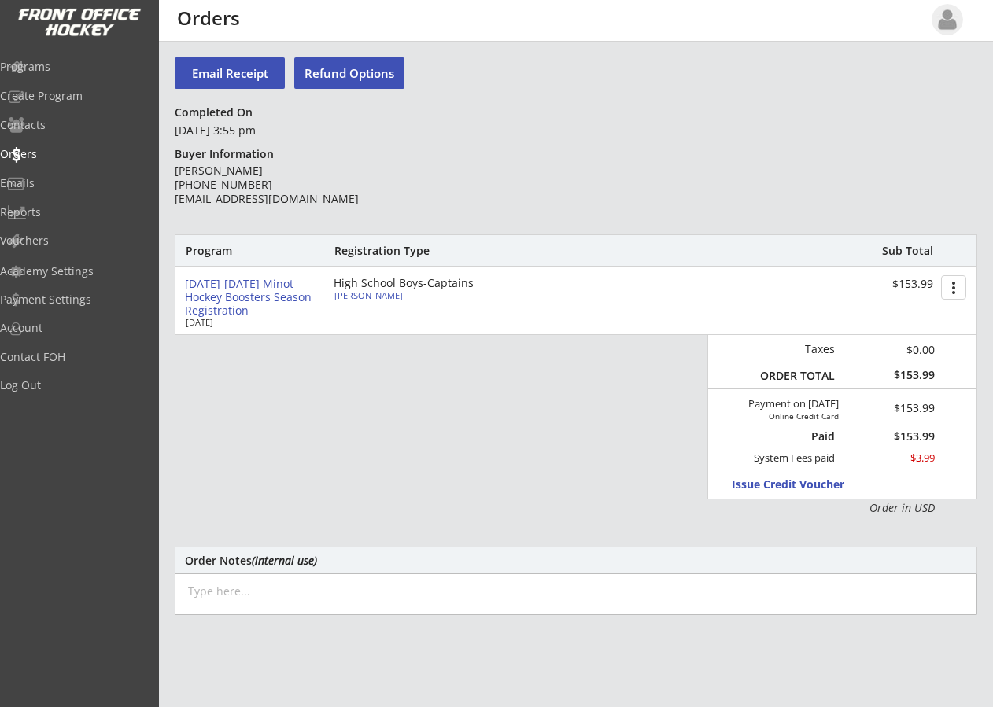
scroll to position [0, 0]
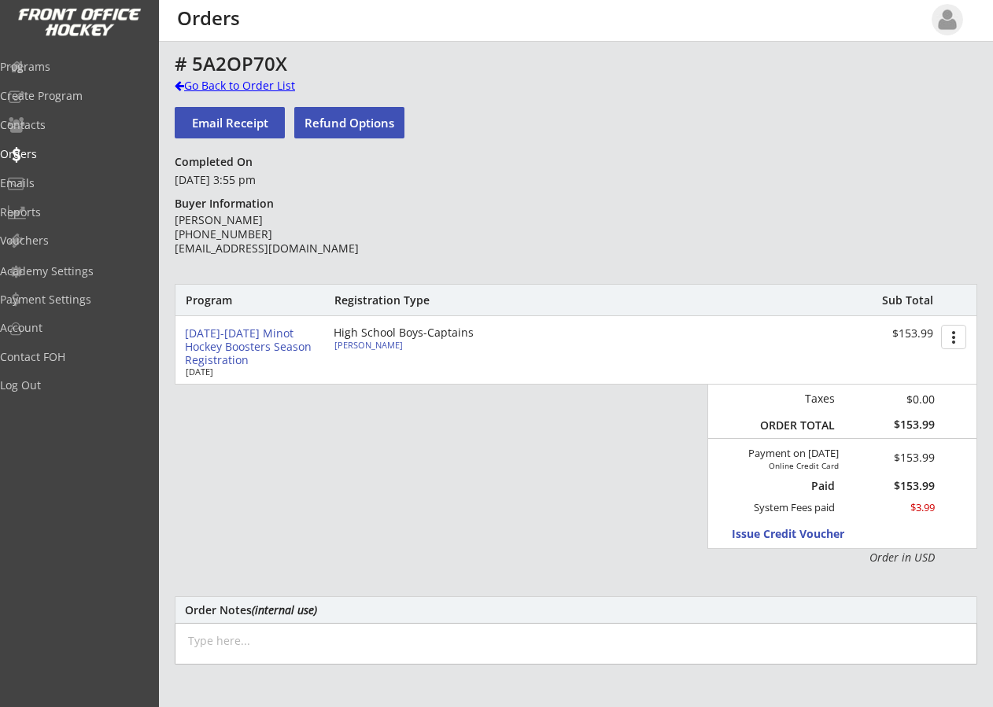
click at [186, 83] on div "Go Back to Order List" at bounding box center [256, 86] width 162 height 16
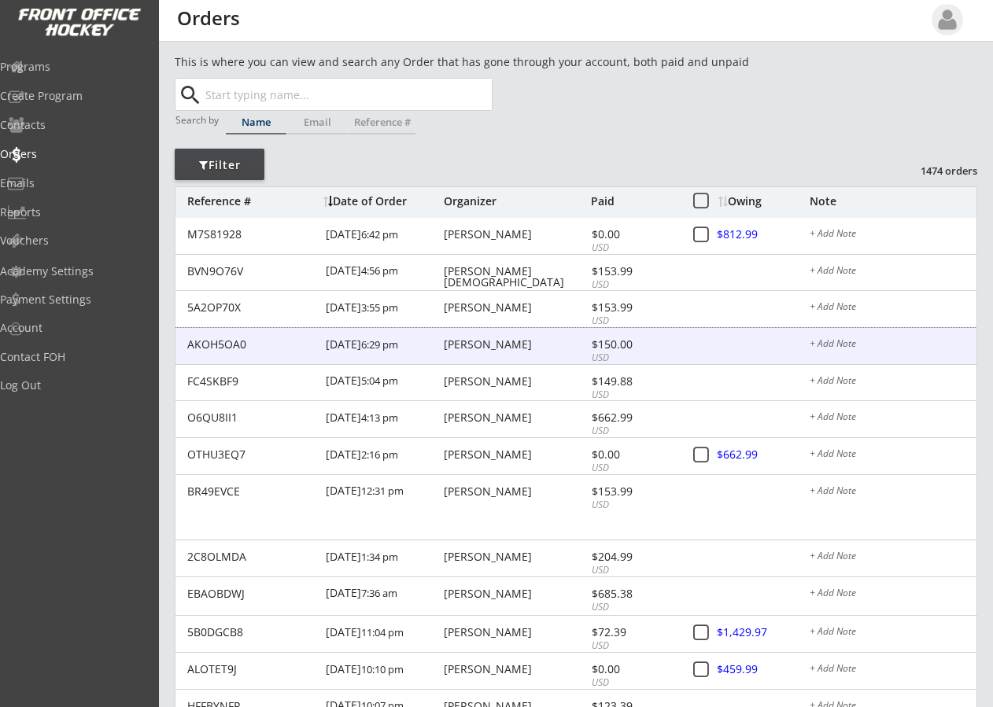
click at [473, 344] on div "[PERSON_NAME]" at bounding box center [515, 344] width 143 height 11
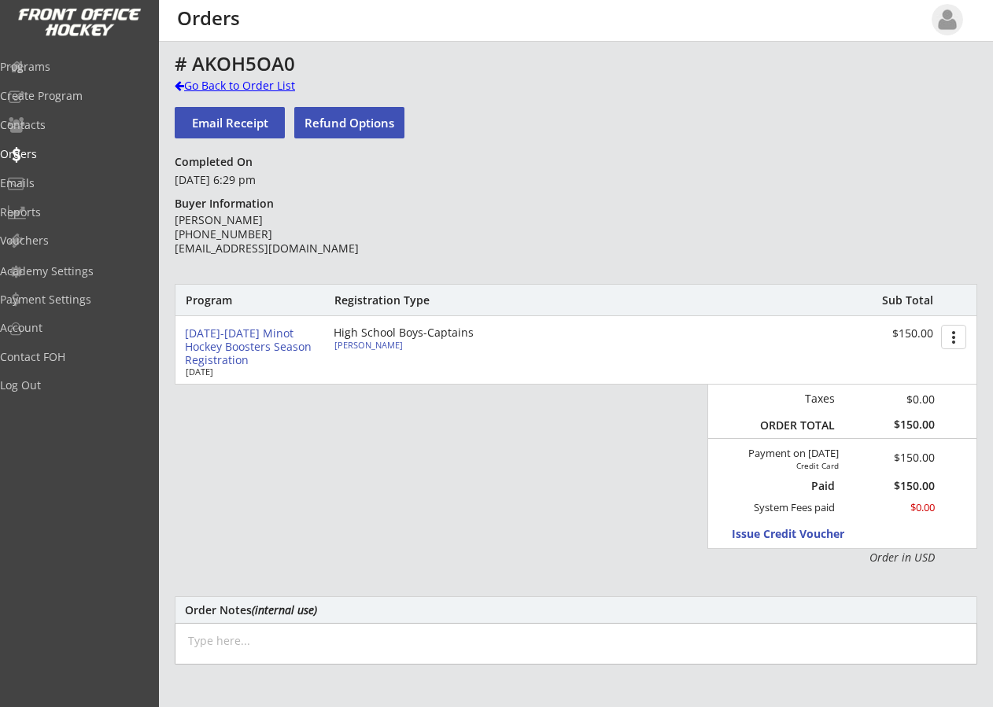
click at [191, 83] on div "Go Back to Order List" at bounding box center [256, 86] width 162 height 16
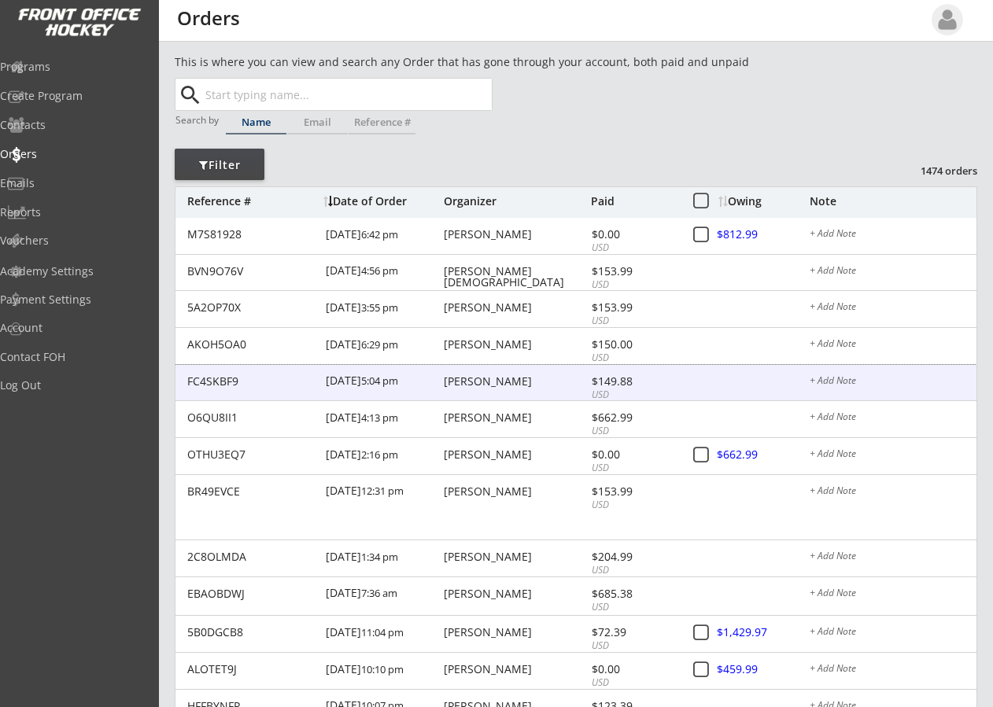
click at [464, 378] on div "[PERSON_NAME]" at bounding box center [515, 381] width 143 height 11
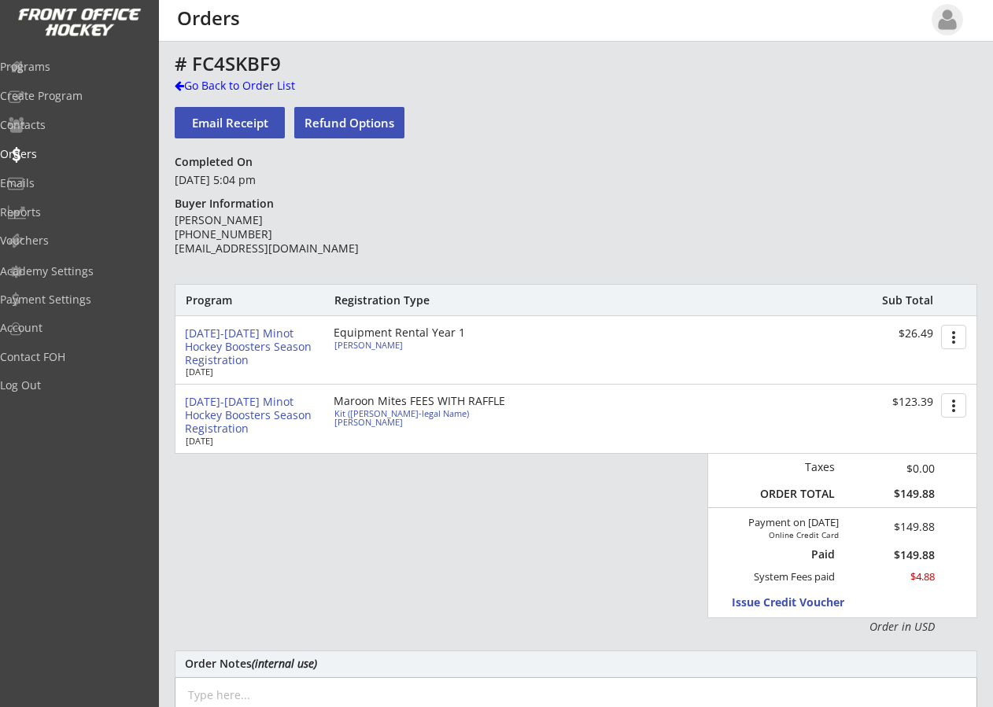
click at [374, 403] on div "Maroon Mites FEES WITH RAFFLE" at bounding box center [424, 401] width 181 height 11
type input "Kit ([PERSON_NAME]-legal Name)"
type input "[PERSON_NAME]"
type input "[DATE]"
type input "[DEMOGRAPHIC_DATA]"
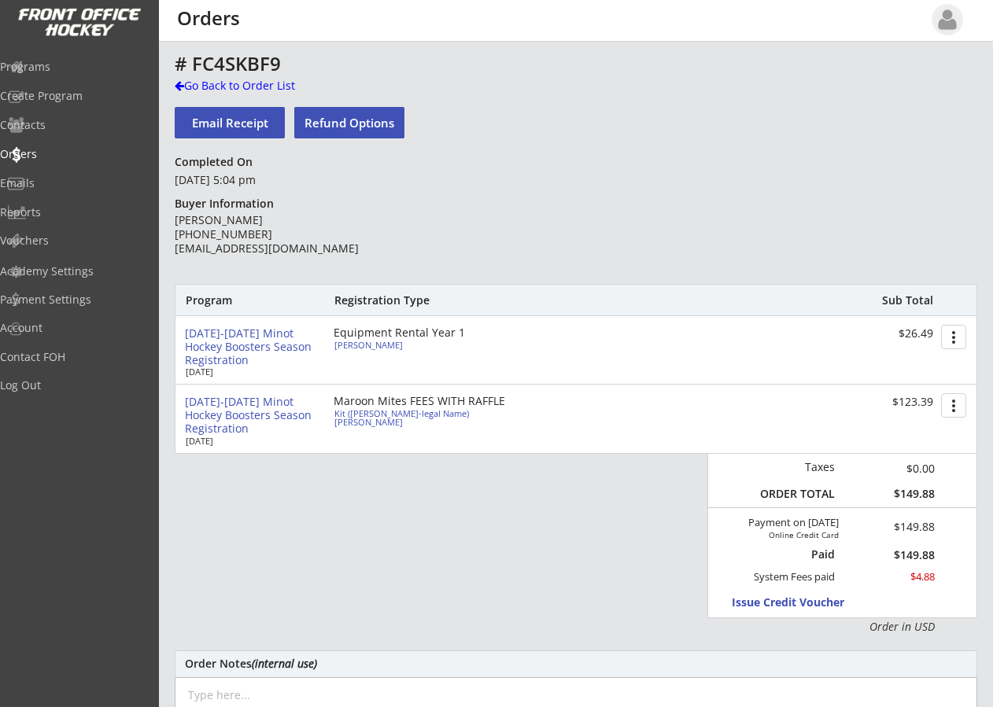
type input "[STREET_ADDRESS]"
select select ""Maroon Mites""
select select ""Adult Small""
type input "[PERSON_NAME]"
type input "[PHONE_NUMBER]"
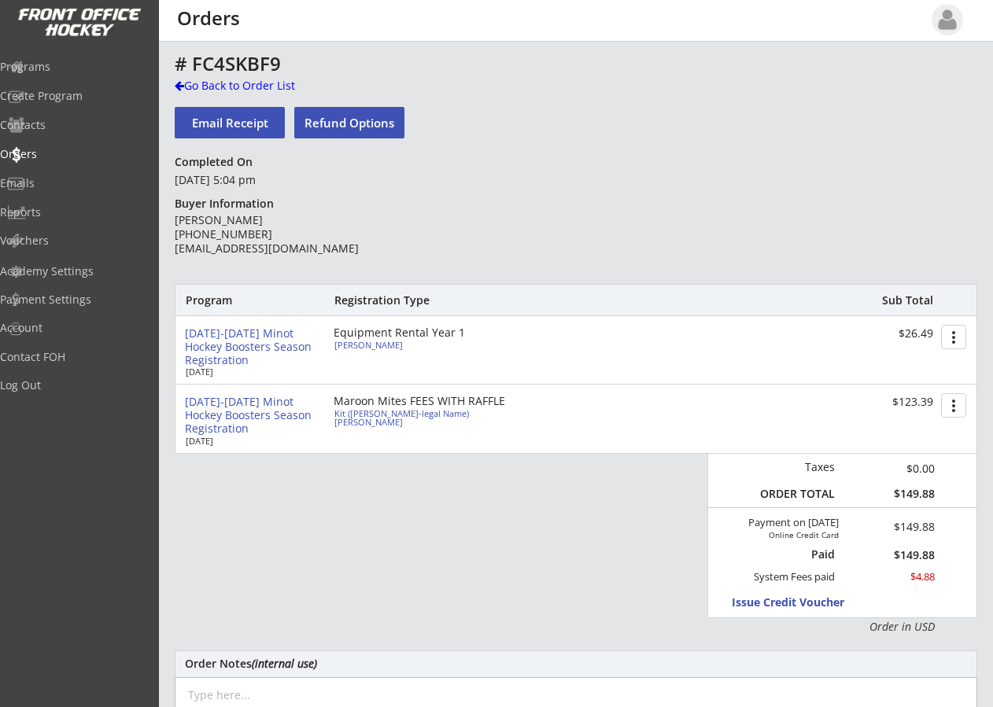
type input "Yes"
select select ""Yes""
type input "266601585LARSO"
type input "DLB"
type input "[EMAIL_ADDRESS][DOMAIN_NAME]"
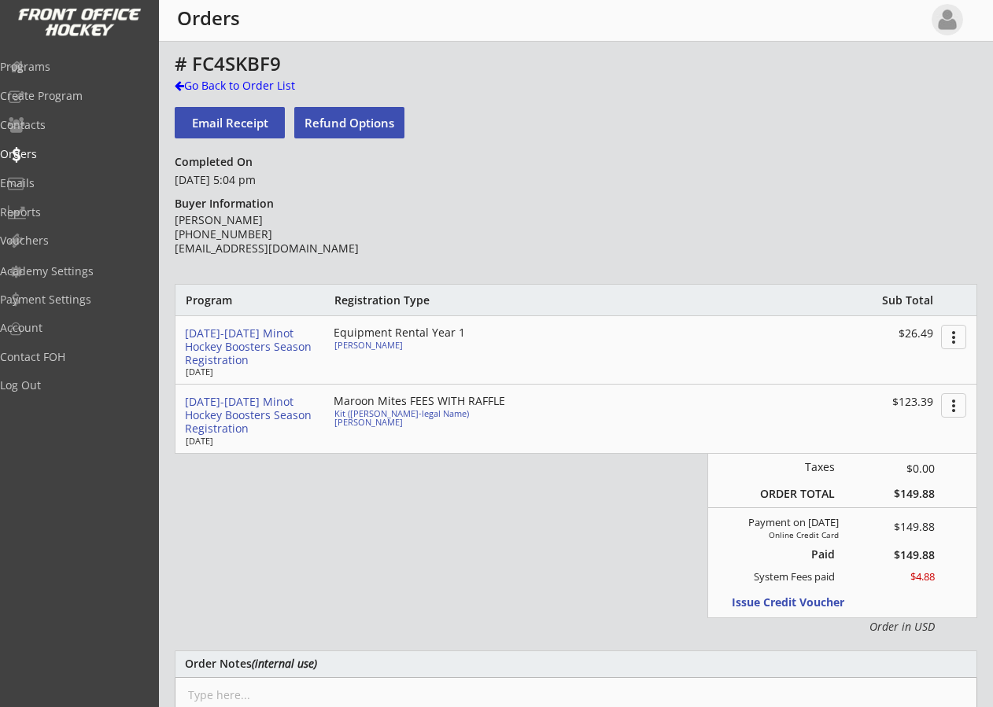
type input "[EMAIL_ADDRESS][DOMAIN_NAME]"
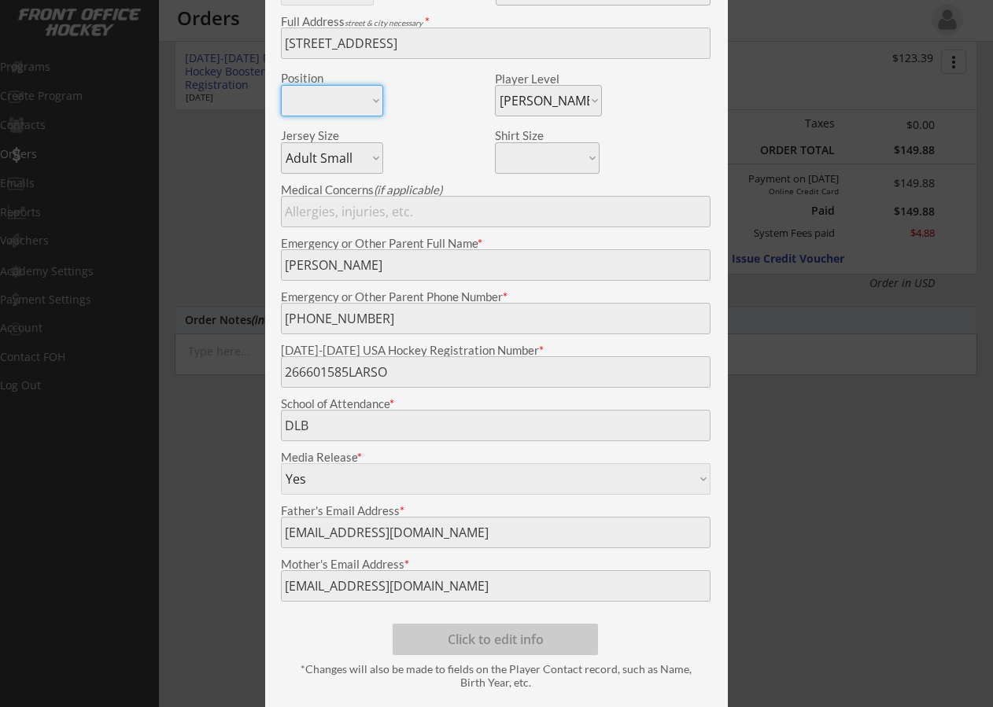
scroll to position [347, 0]
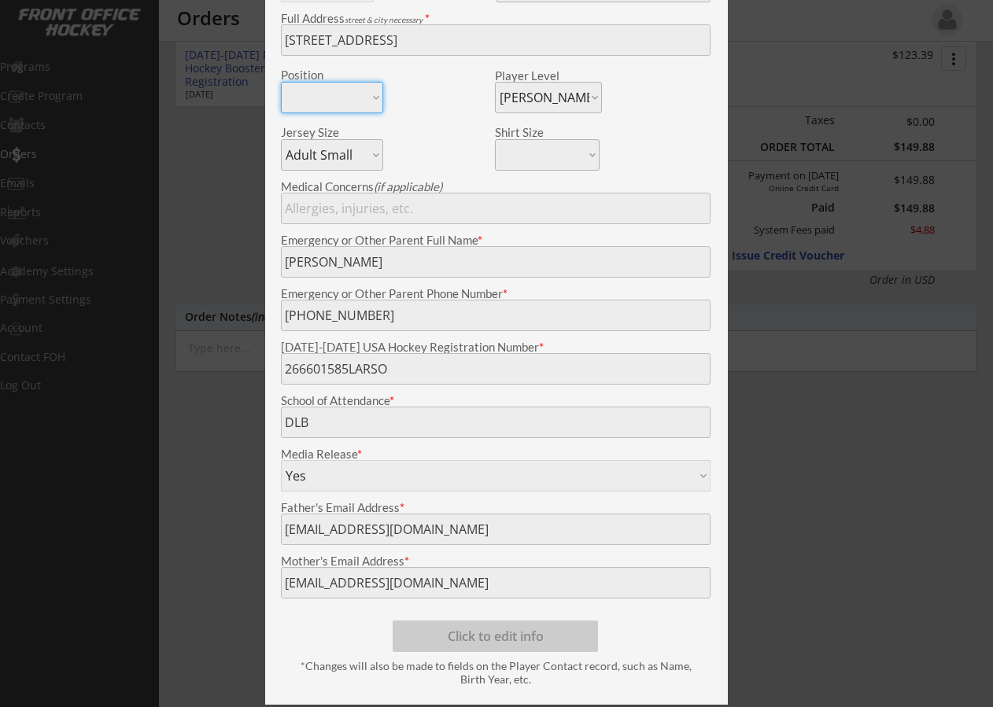
click at [236, 150] on div at bounding box center [496, 353] width 993 height 707
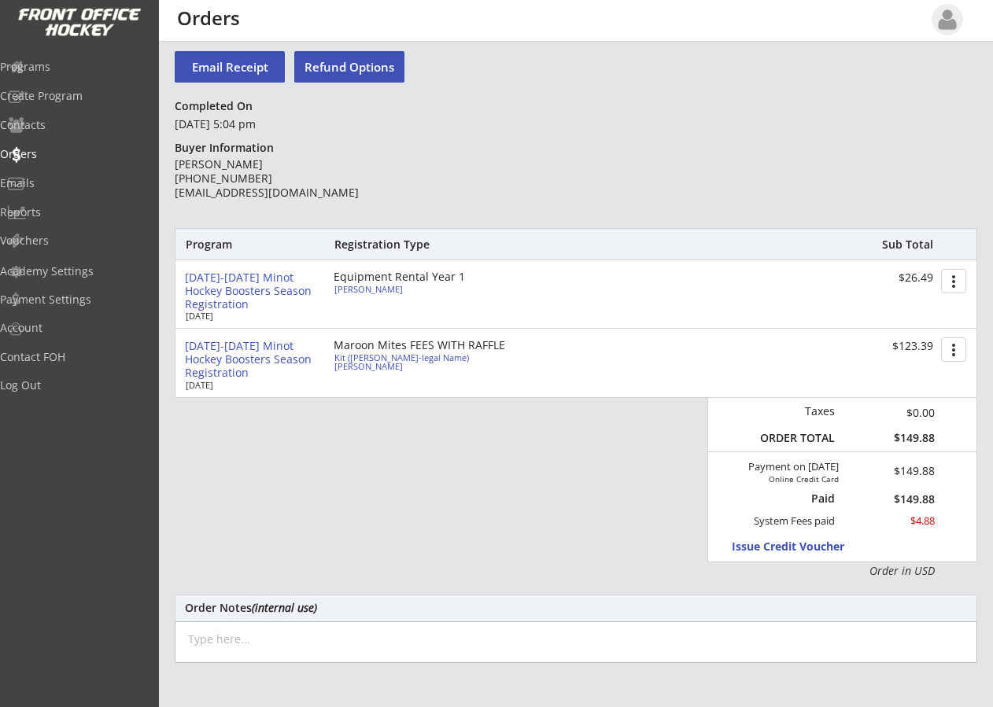
scroll to position [0, 0]
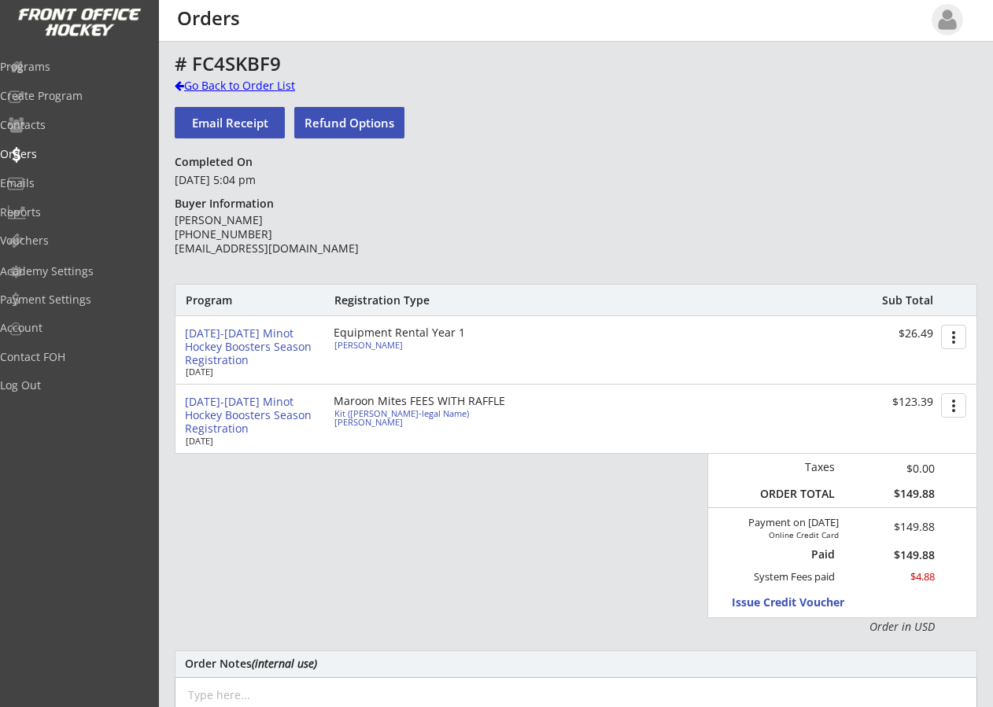
click at [194, 82] on div "Go Back to Order List" at bounding box center [256, 86] width 162 height 16
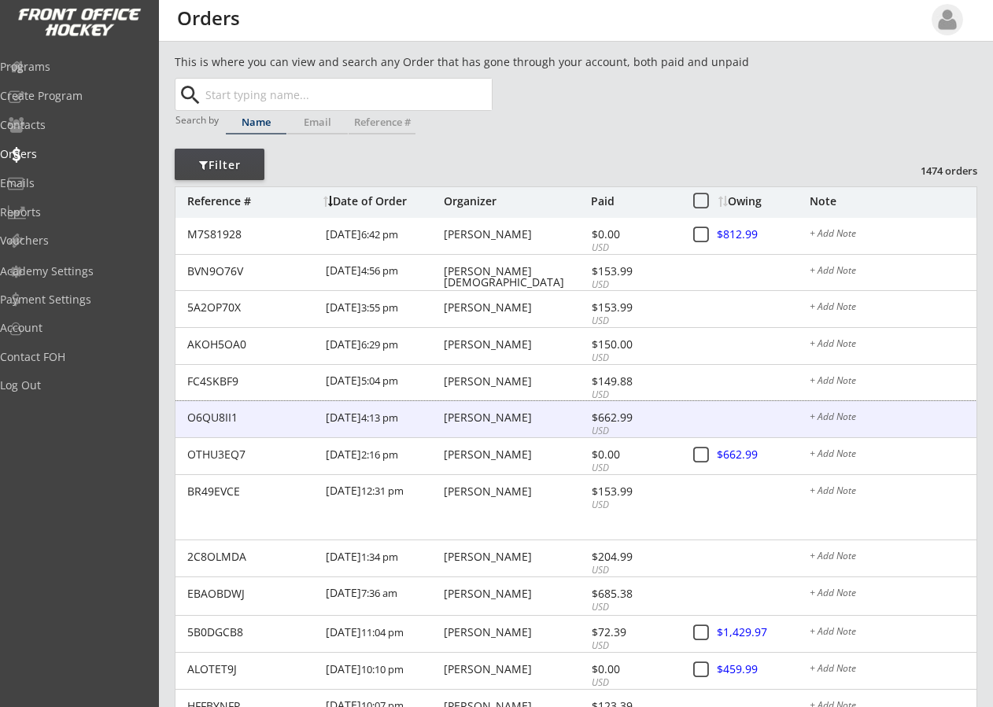
click at [476, 416] on div "[PERSON_NAME]" at bounding box center [515, 417] width 143 height 11
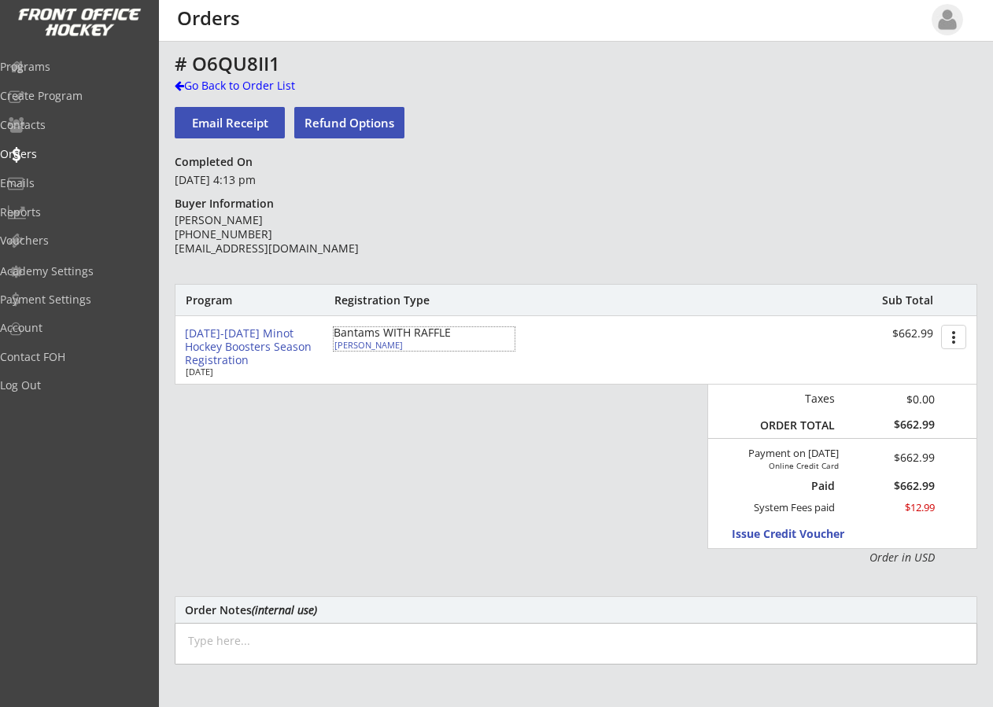
click at [376, 338] on div "Bantams WITH RAFFLE" at bounding box center [424, 332] width 181 height 11
type input "[PERSON_NAME]"
type input "[DATE]"
type input "[DEMOGRAPHIC_DATA]"
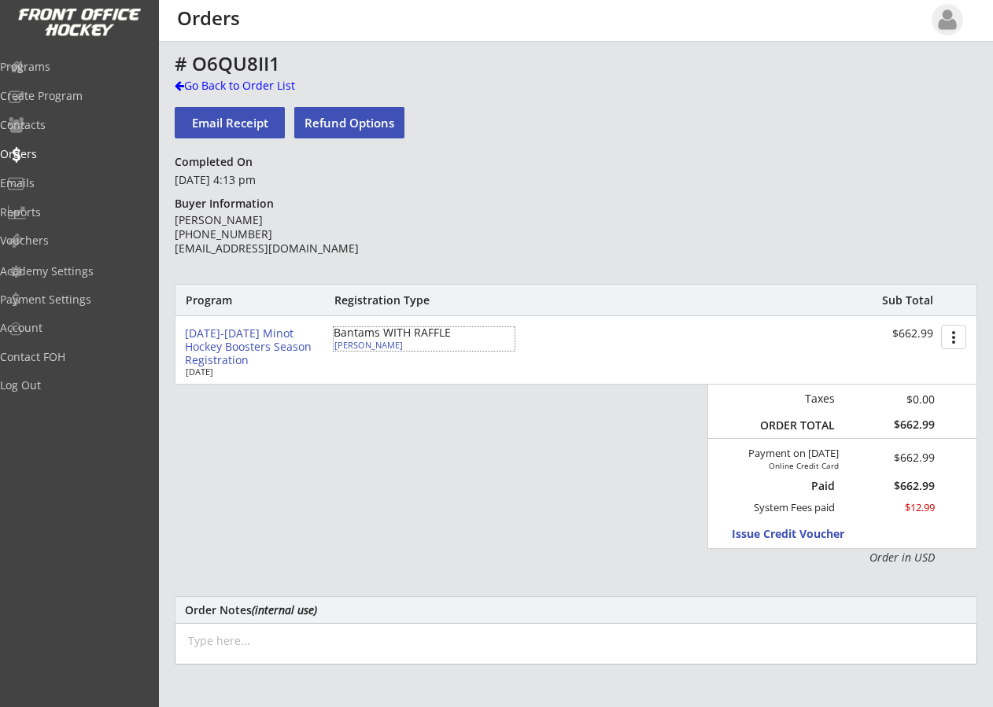
type input "[STREET_ADDRESS]"
select select ""Bantams""
select select ""Adult Small""
type input "[PERSON_NAME]"
type input "[PHONE_NUMBER]"
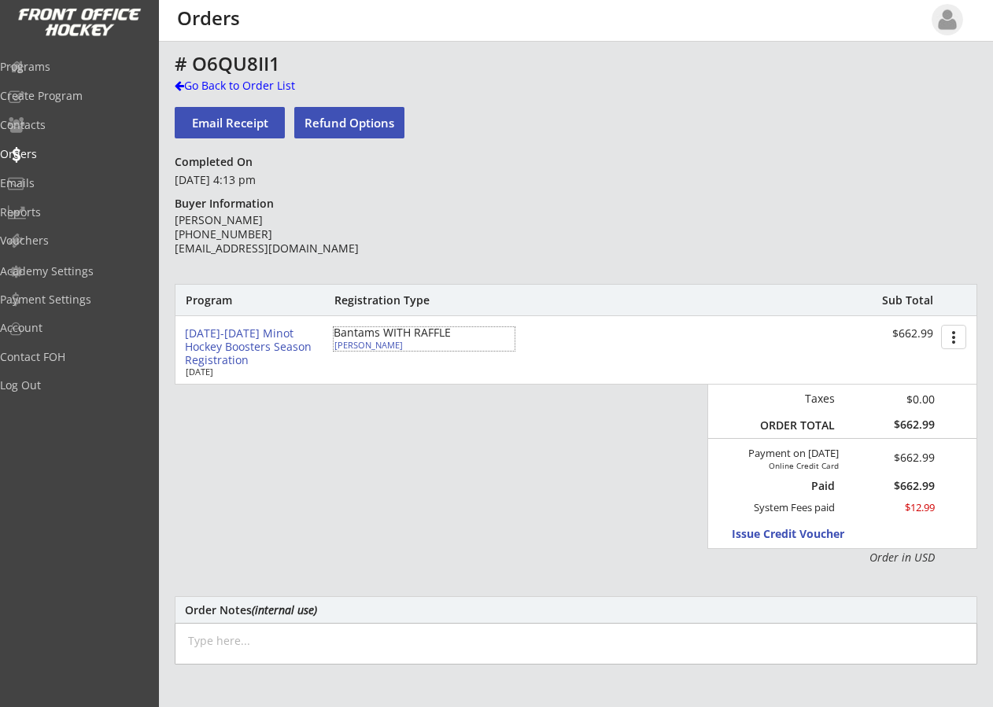
type input "Yes"
select select ""Yes""
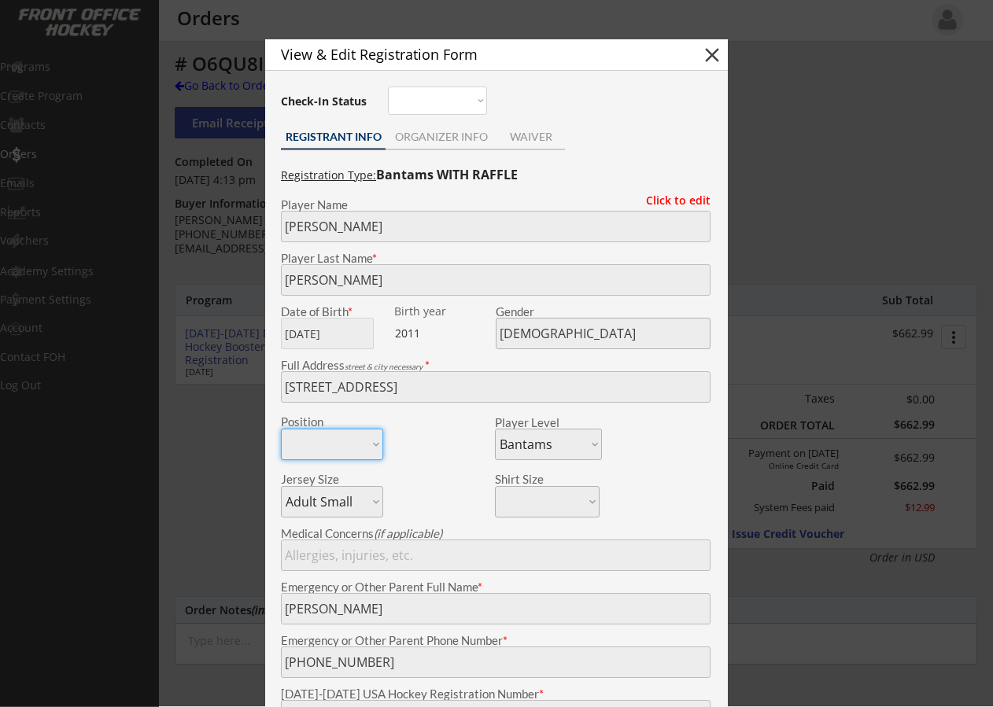
type input "217600568CARTE"
type input "[PERSON_NAME]"
type input "[EMAIL_ADDRESS][DOMAIN_NAME]"
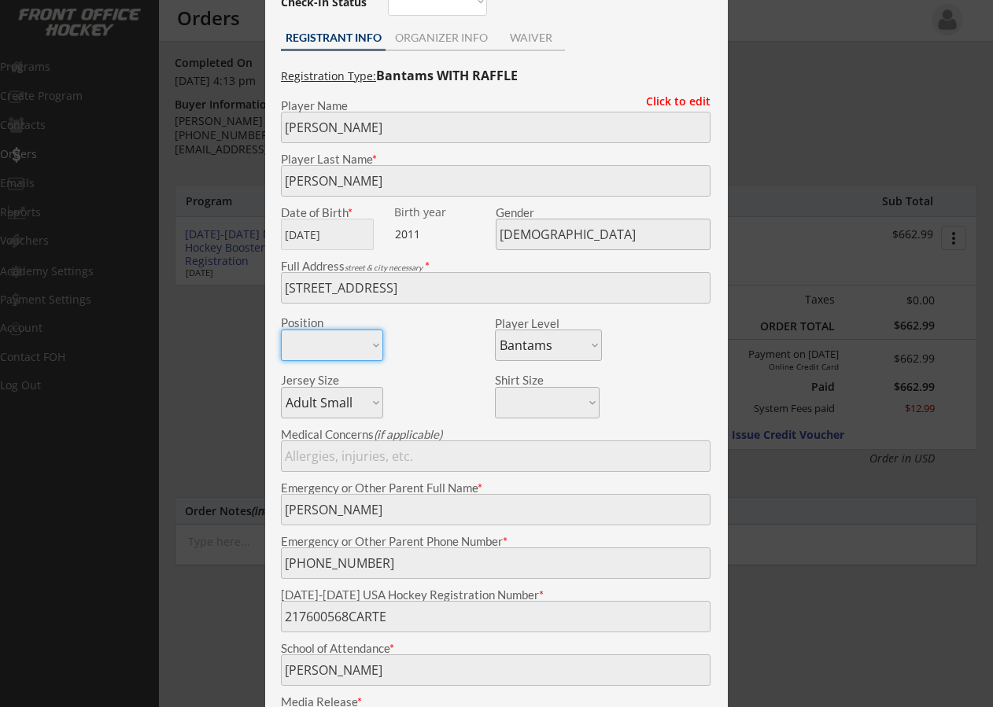
scroll to position [98, 0]
click at [204, 137] on div at bounding box center [496, 353] width 993 height 707
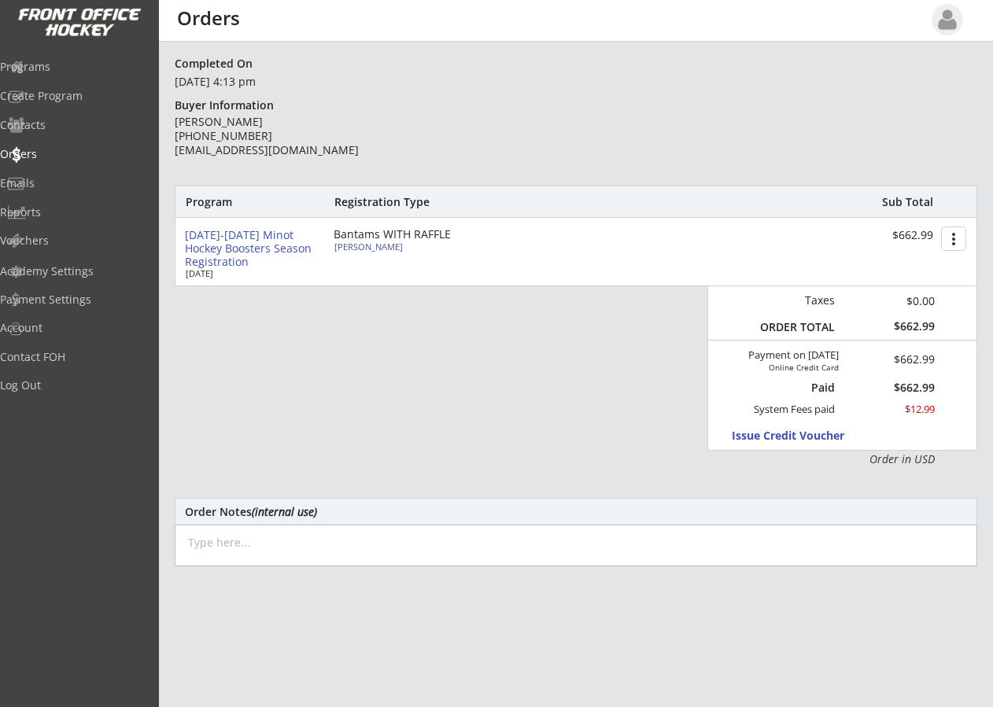
click at [295, 237] on div "[DATE]-[DATE] Minot Hockey Boosters Season Registration" at bounding box center [253, 248] width 136 height 39
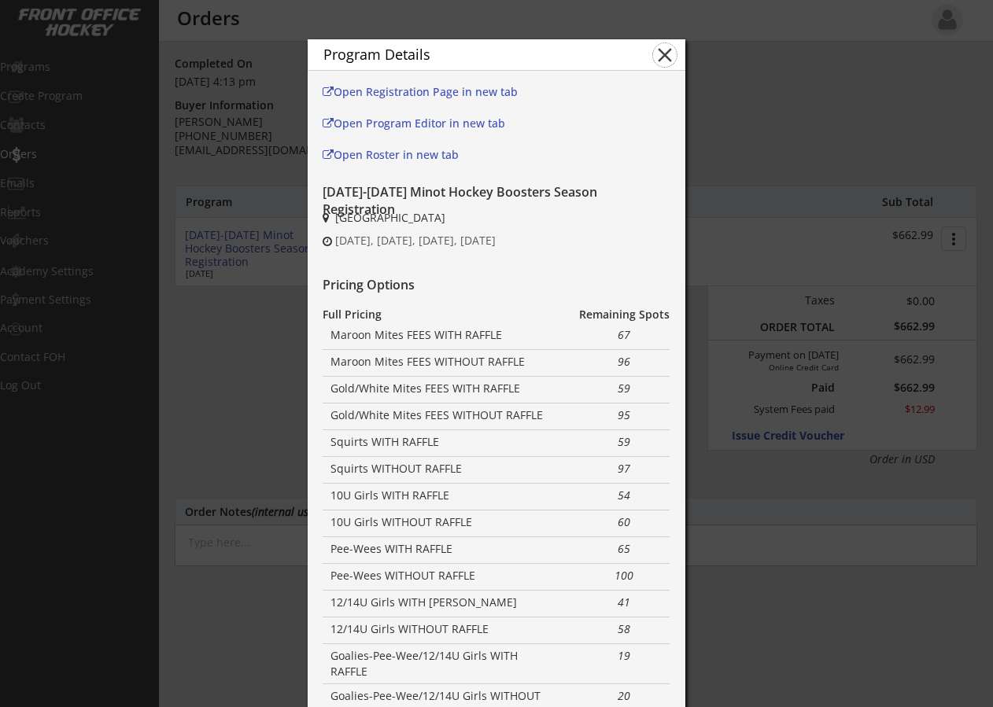
click at [669, 46] on button "close" at bounding box center [665, 55] width 24 height 24
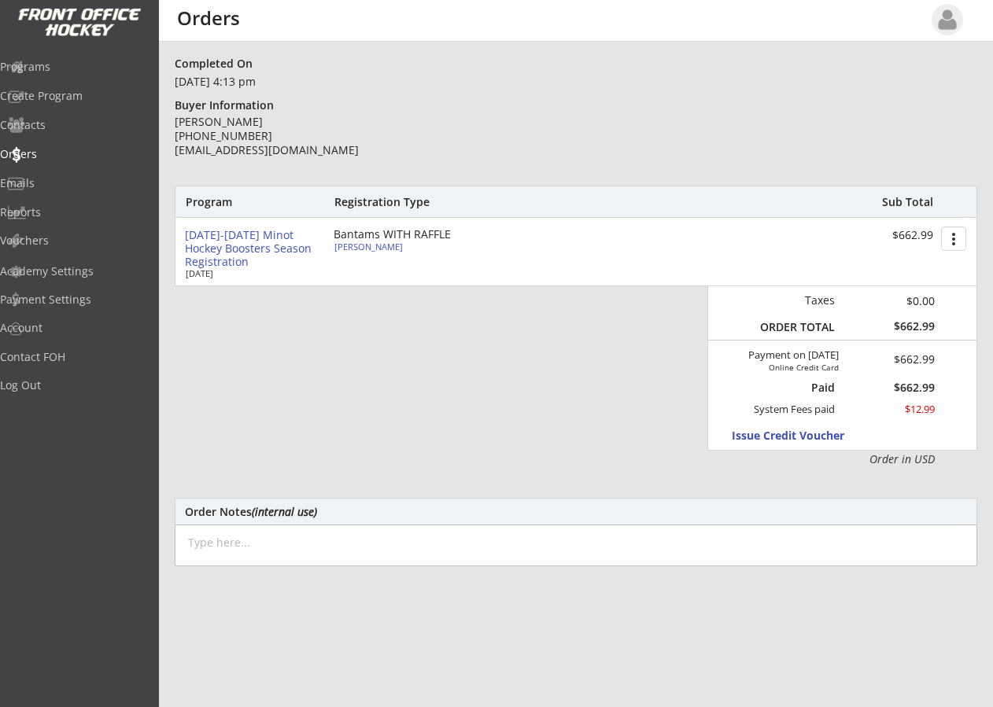
click at [253, 235] on div "[DATE]-[DATE] Minot Hockey Boosters Season Registration" at bounding box center [253, 248] width 136 height 39
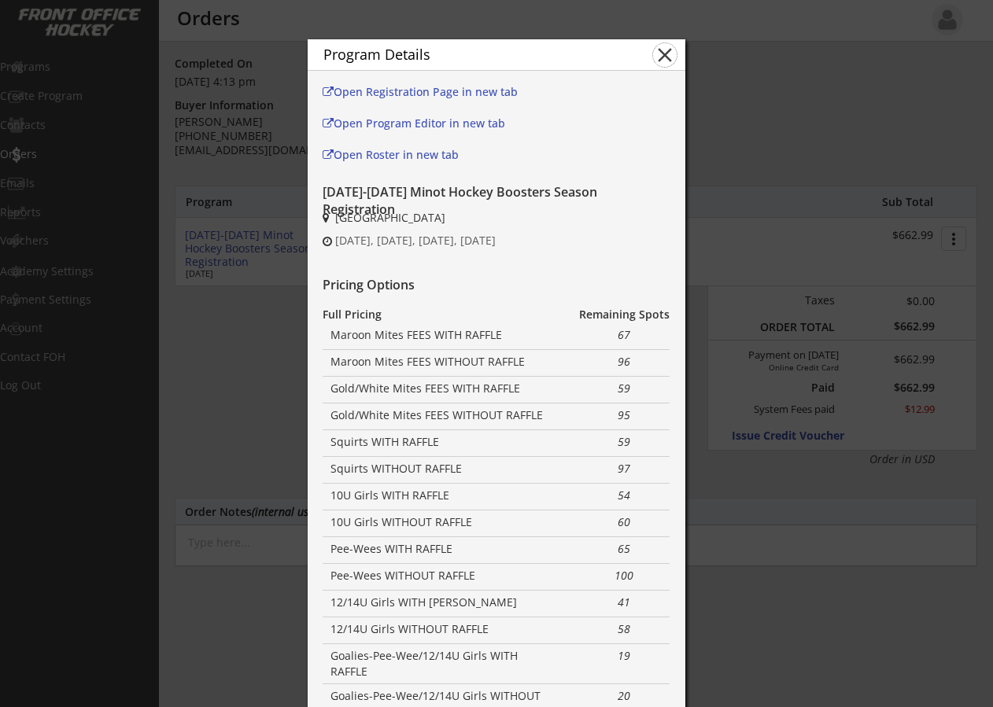
click at [659, 58] on button "close" at bounding box center [665, 55] width 24 height 24
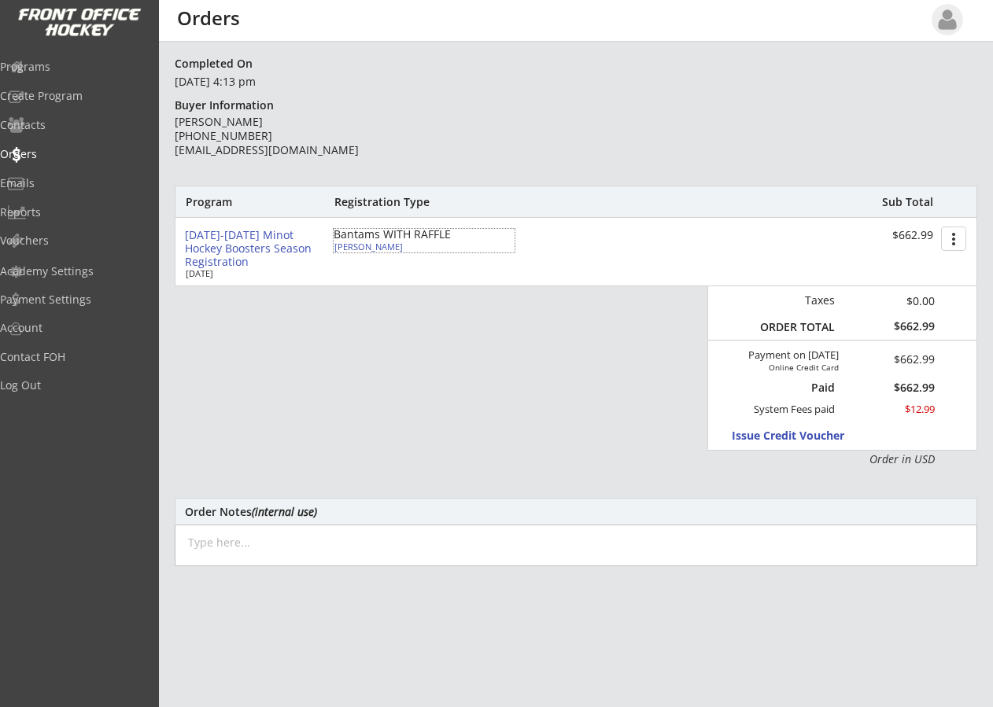
click at [389, 242] on div "[PERSON_NAME]" at bounding box center [421, 246] width 175 height 9
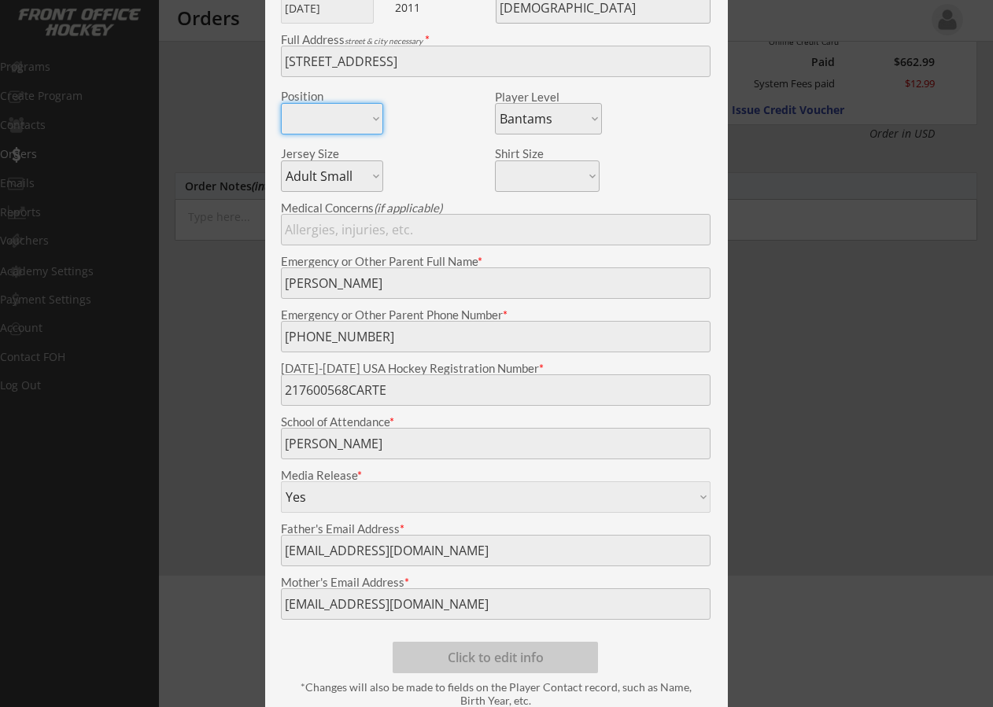
scroll to position [433, 0]
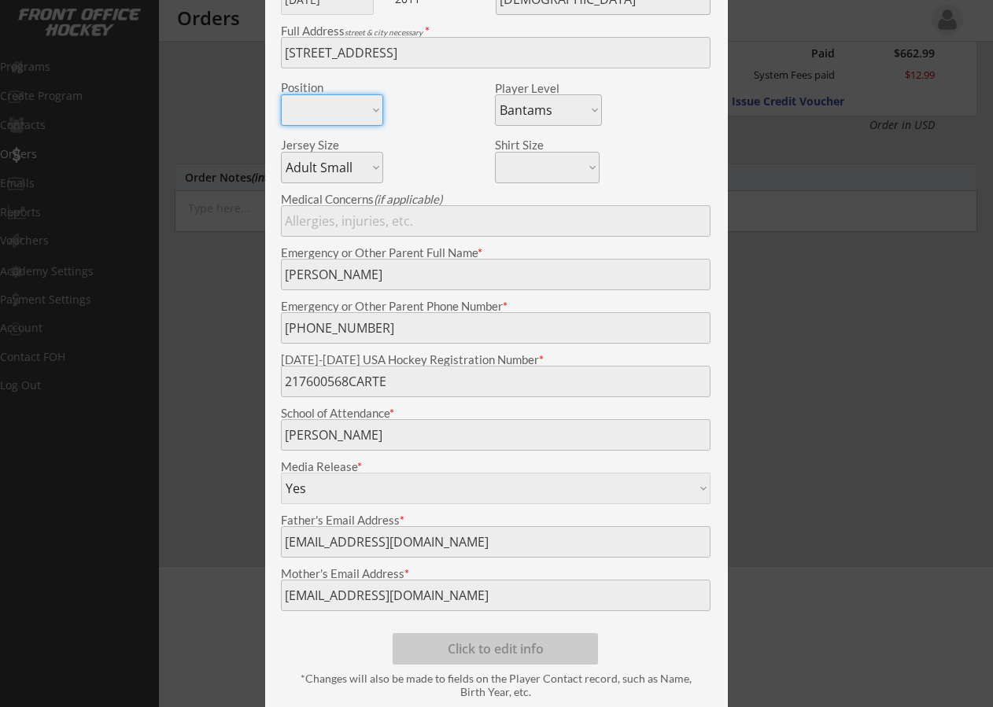
click at [194, 101] on div at bounding box center [496, 353] width 993 height 707
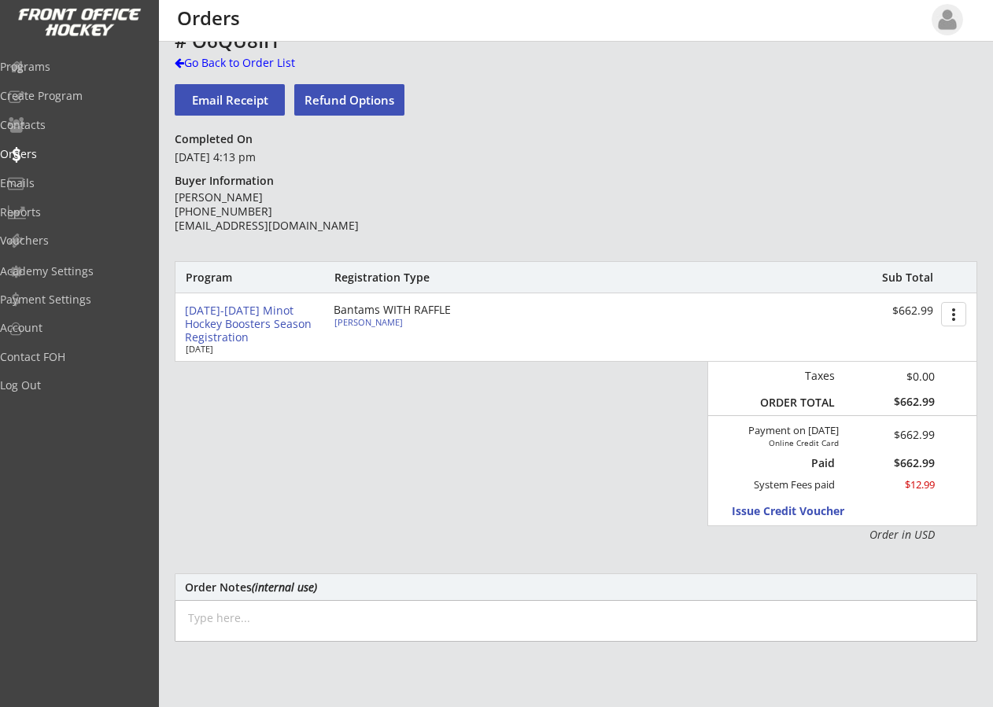
scroll to position [0, 0]
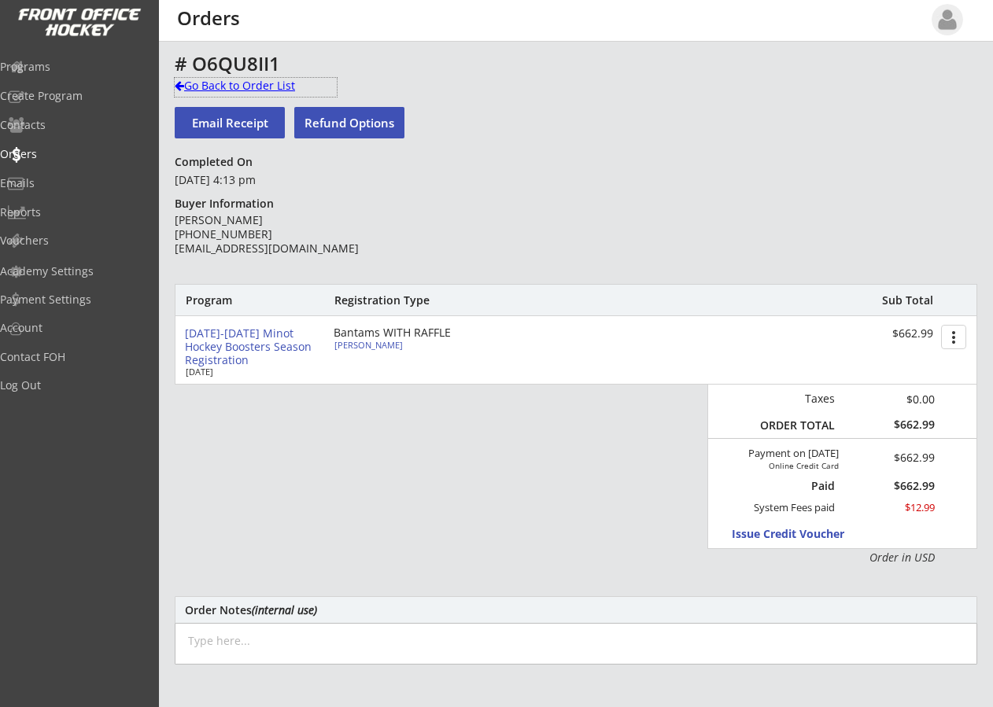
click at [186, 79] on div "Go Back to Order List" at bounding box center [256, 86] width 162 height 16
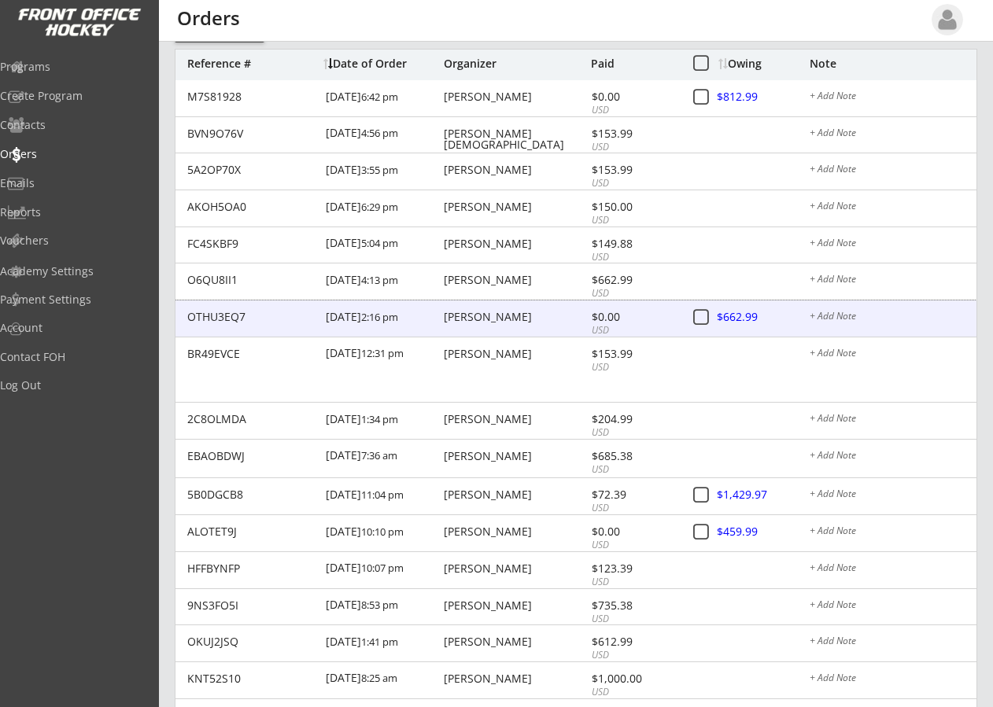
click at [489, 312] on div "[PERSON_NAME]" at bounding box center [515, 317] width 143 height 11
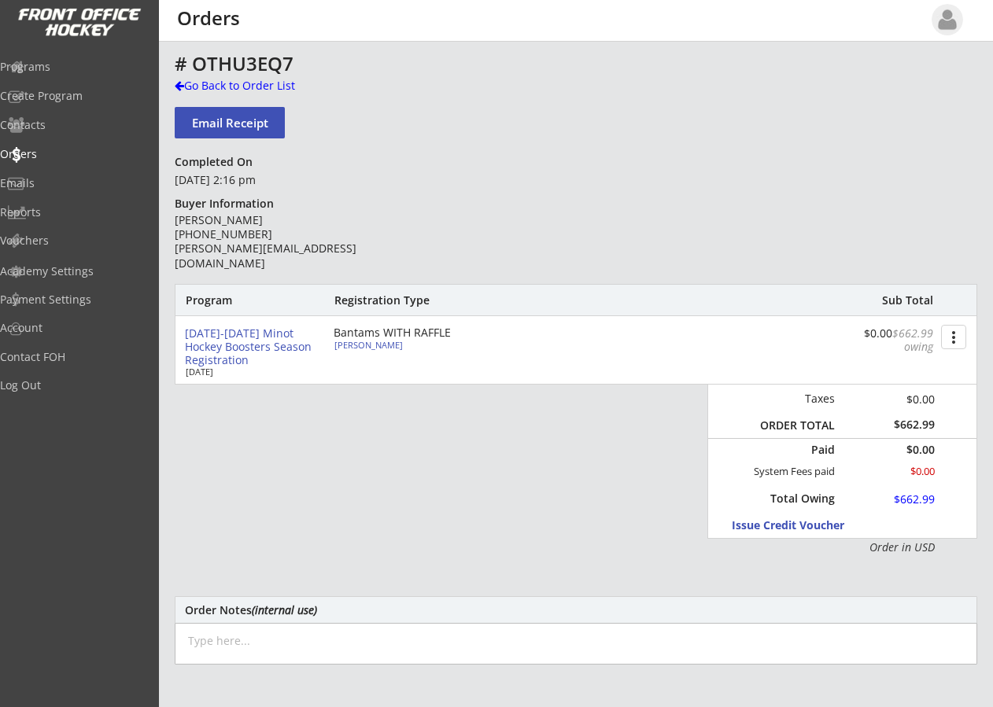
click at [377, 331] on div "Bantams WITH RAFFLE" at bounding box center [424, 332] width 181 height 11
type input "[PERSON_NAME]"
type input "[DATE]"
type input "[DEMOGRAPHIC_DATA]"
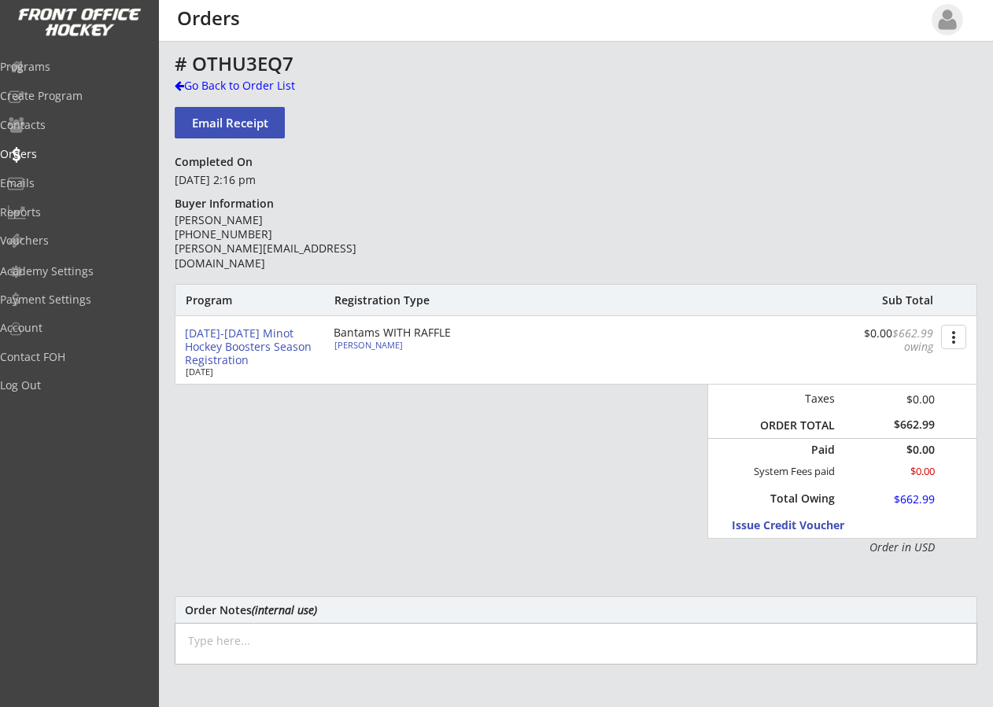
type input "[STREET_ADDRESS]"
select select ""Bantams""
select select ""Adult Small""
type input "[PERSON_NAME]"
type input "[PHONE_NUMBER]"
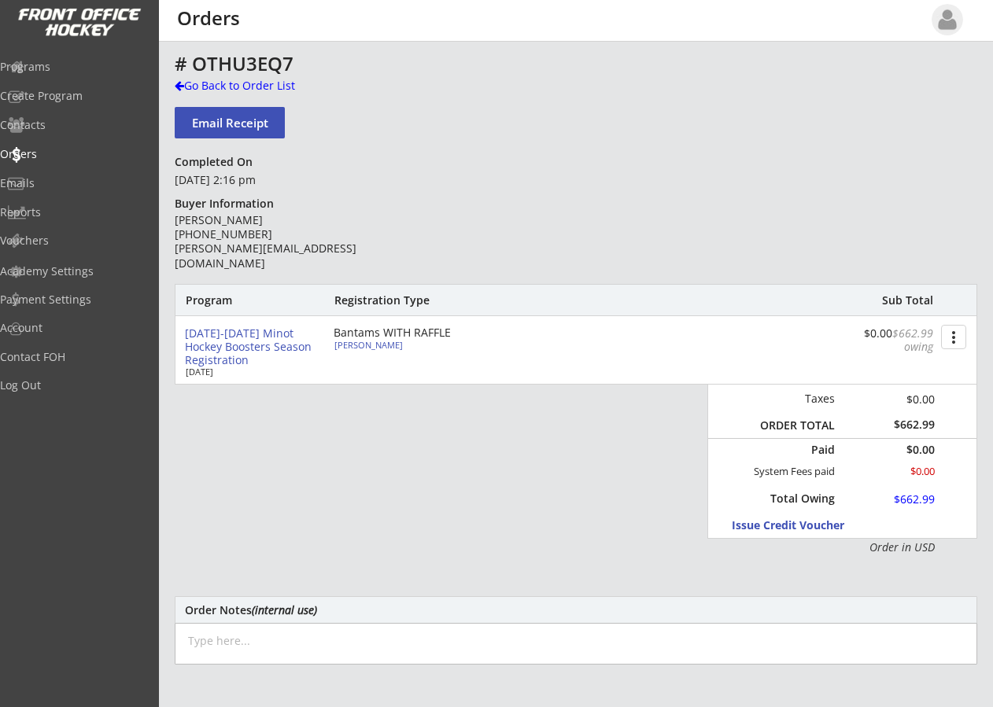
type input "Yes"
select select ""Yes""
type input "266601180KOTAS"
type input "[GEOGRAPHIC_DATA]"
type input "[EMAIL_ADDRESS][DOMAIN_NAME]"
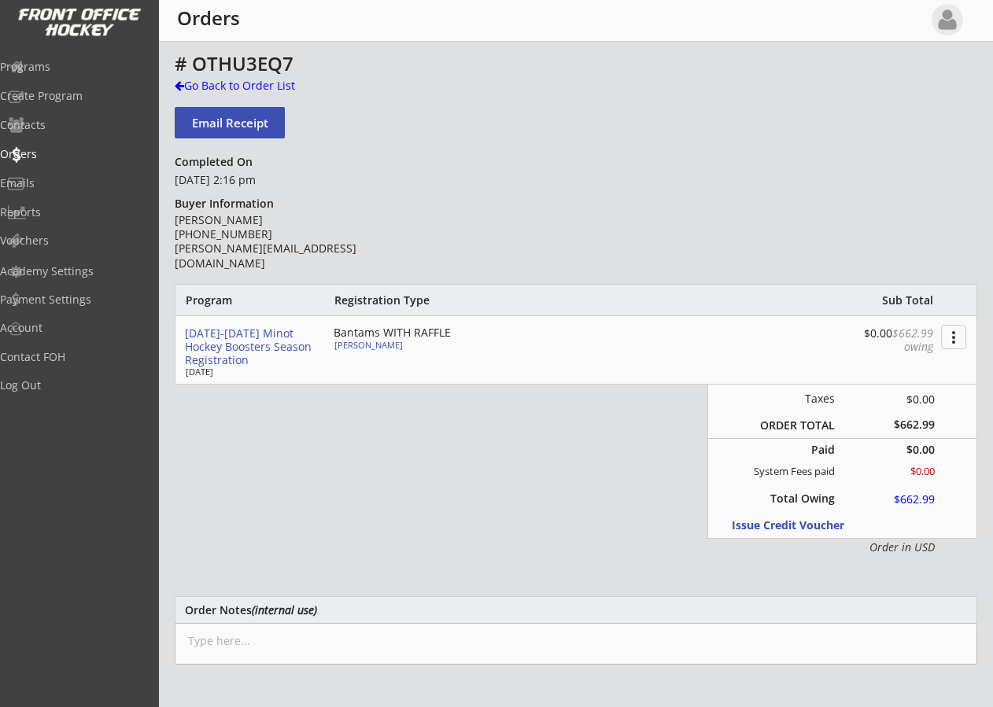
type input "[PERSON_NAME][EMAIL_ADDRESS][DOMAIN_NAME]"
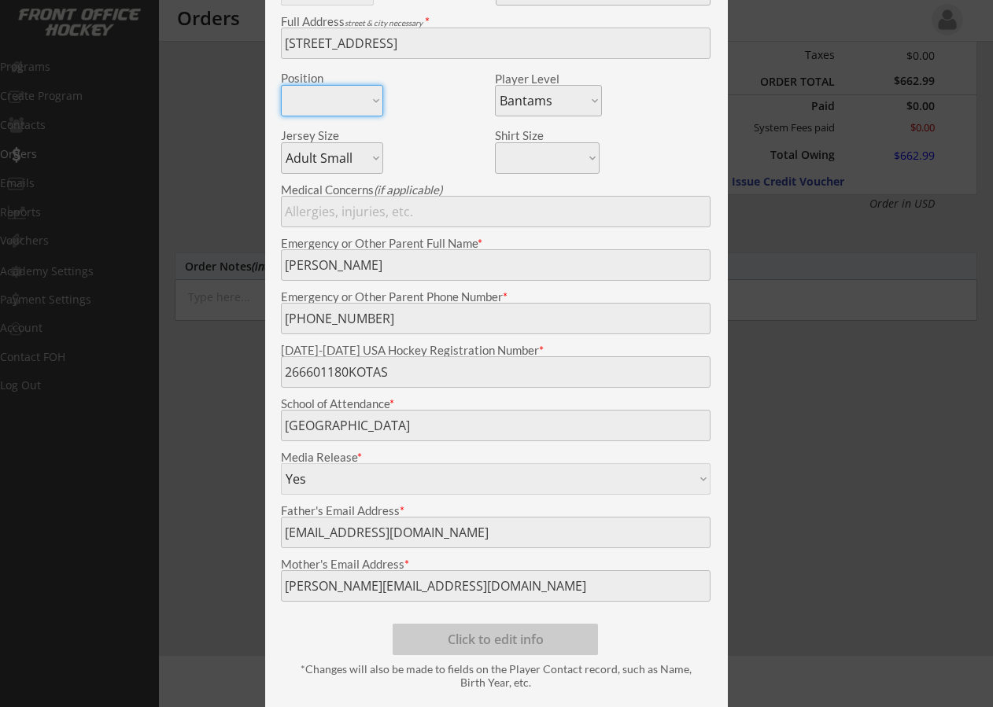
scroll to position [345, 0]
click at [231, 144] on div at bounding box center [496, 353] width 993 height 707
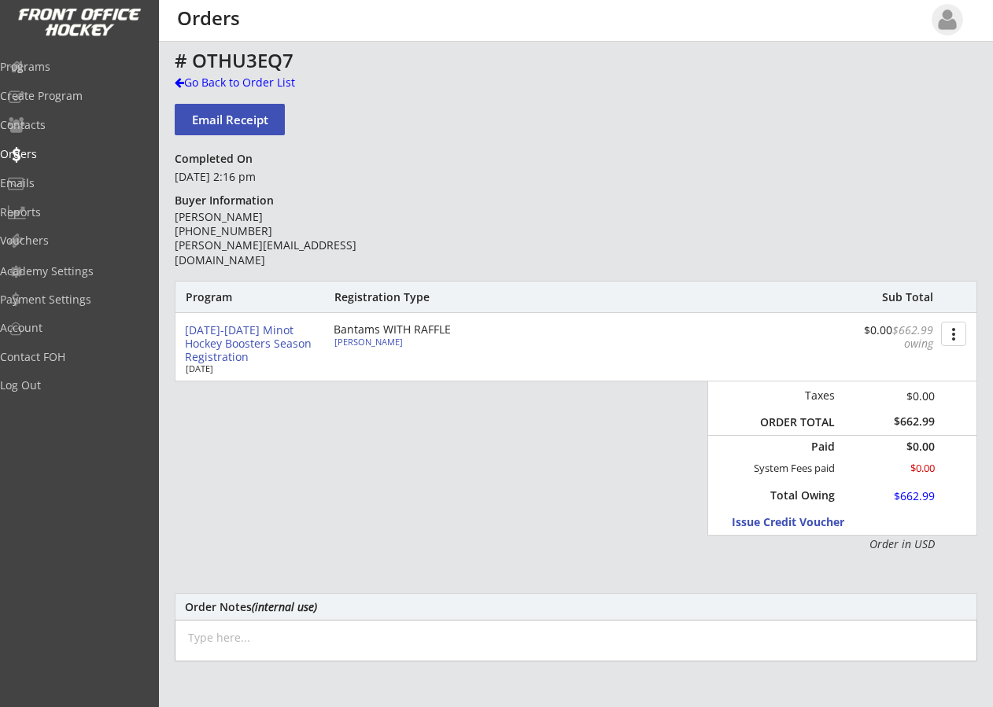
scroll to position [0, 0]
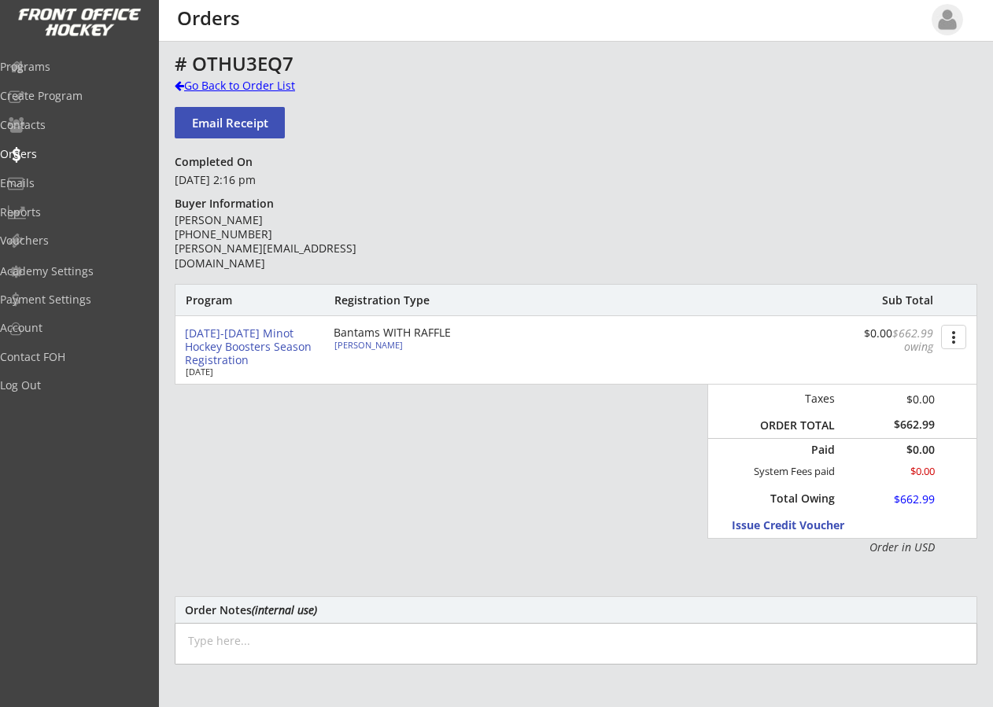
click at [183, 85] on div at bounding box center [179, 85] width 9 height 11
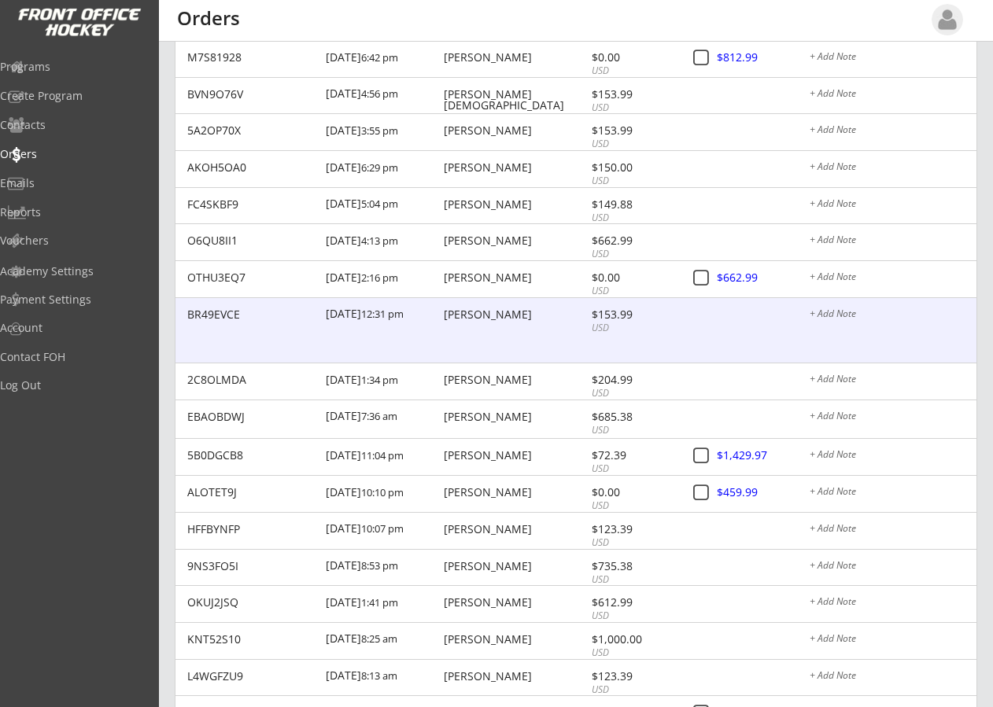
click at [485, 316] on div "[PERSON_NAME]" at bounding box center [515, 314] width 143 height 11
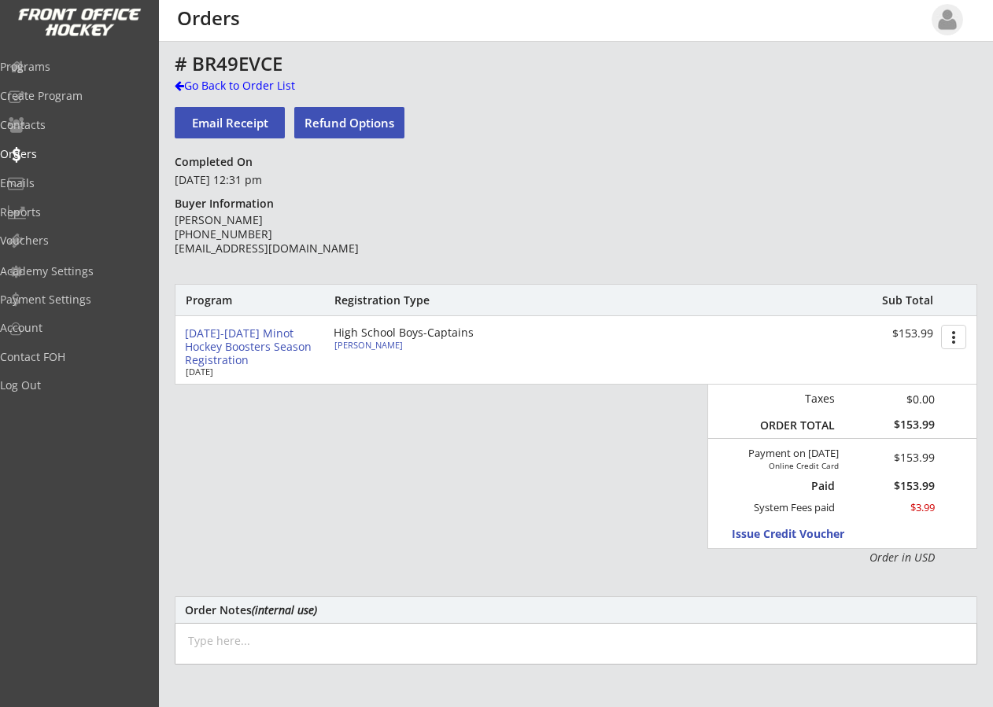
click at [349, 345] on div "[PERSON_NAME]" at bounding box center [421, 345] width 175 height 9
type input "[PERSON_NAME]"
type input "[DATE]"
type input "[DEMOGRAPHIC_DATA]"
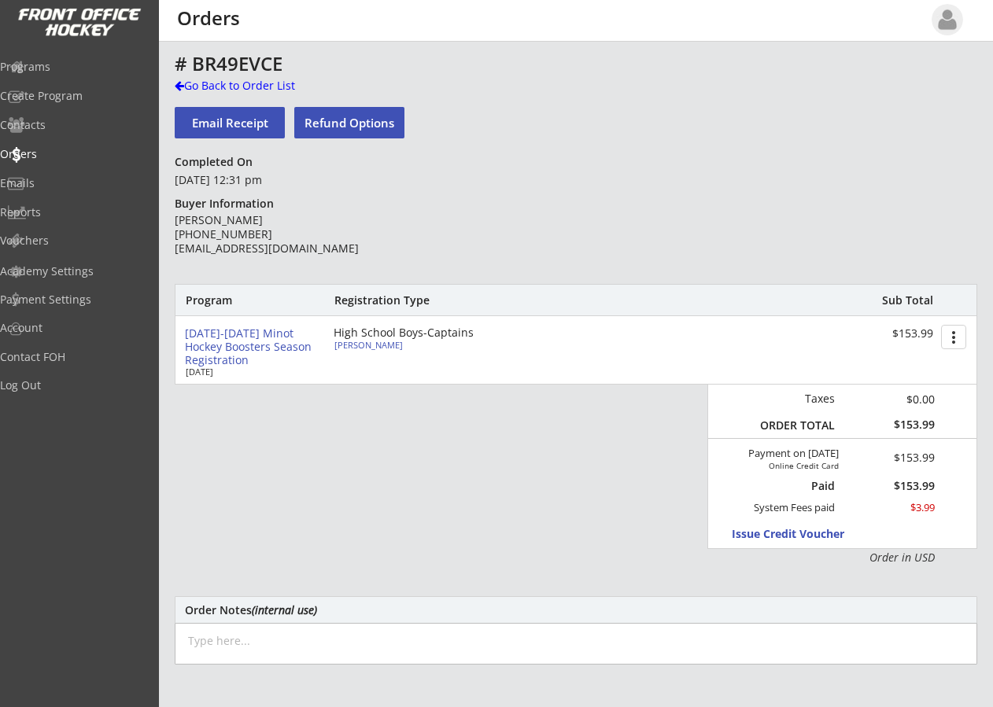
type input "[STREET_ADDRESS]"
select select ""HS Captains Boys""
select select ""Adult Large""
type input "[PERSON_NAME]"
type input "[PHONE_NUMBER]"
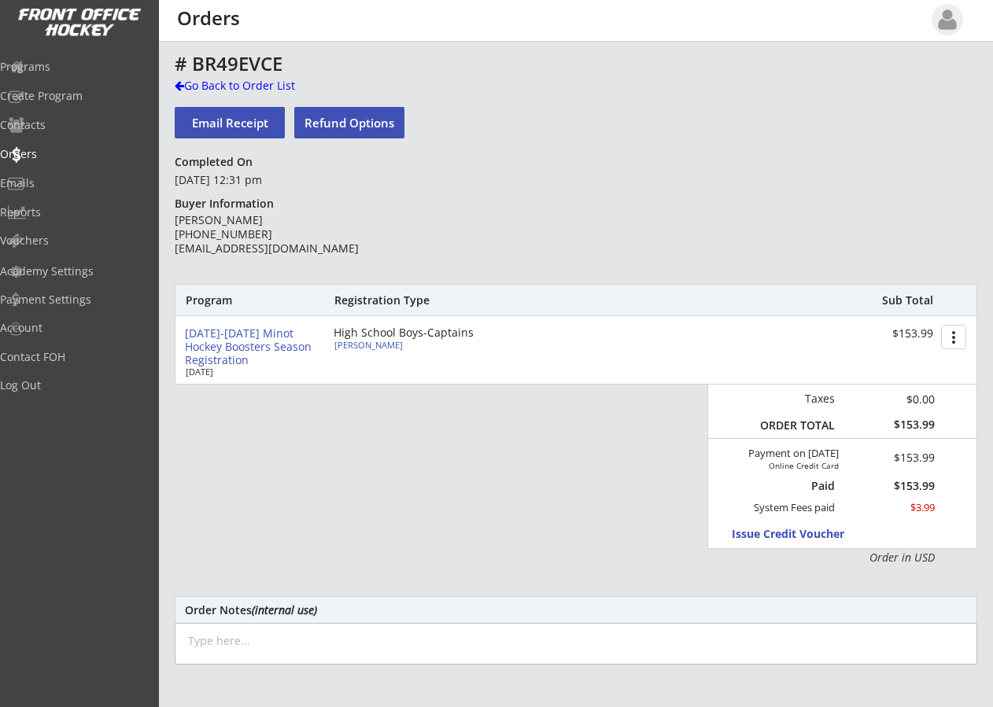
type input "Yes"
select select ""Yes""
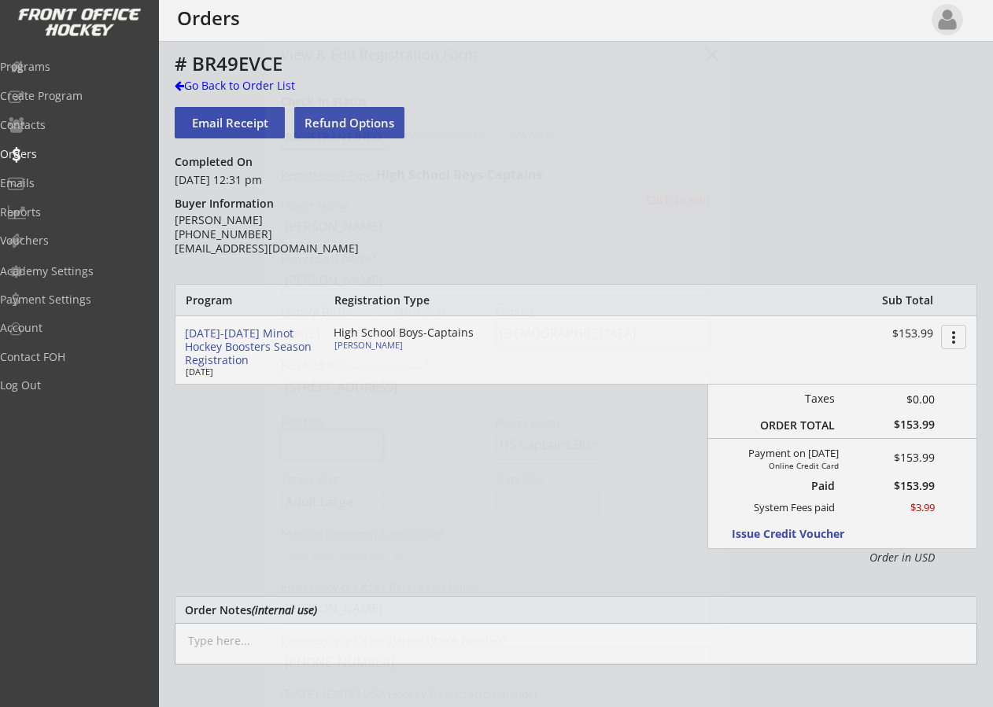
type input "091601630LEIGH"
type input "[GEOGRAPHIC_DATA]"
type input "[EMAIL_ADDRESS][DOMAIN_NAME]"
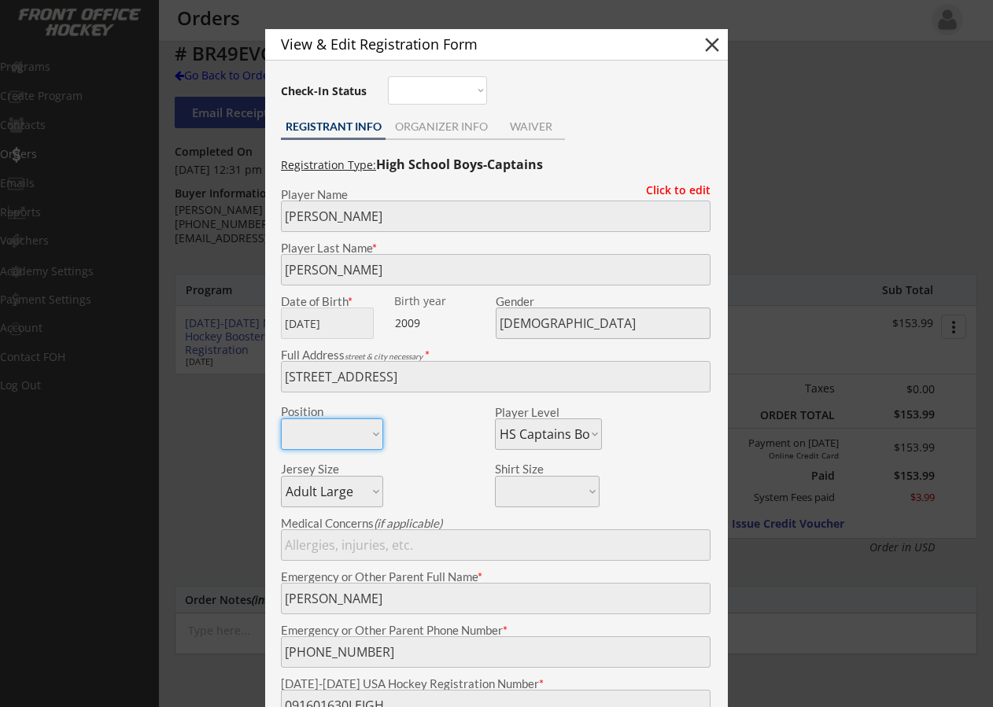
scroll to position [30, 0]
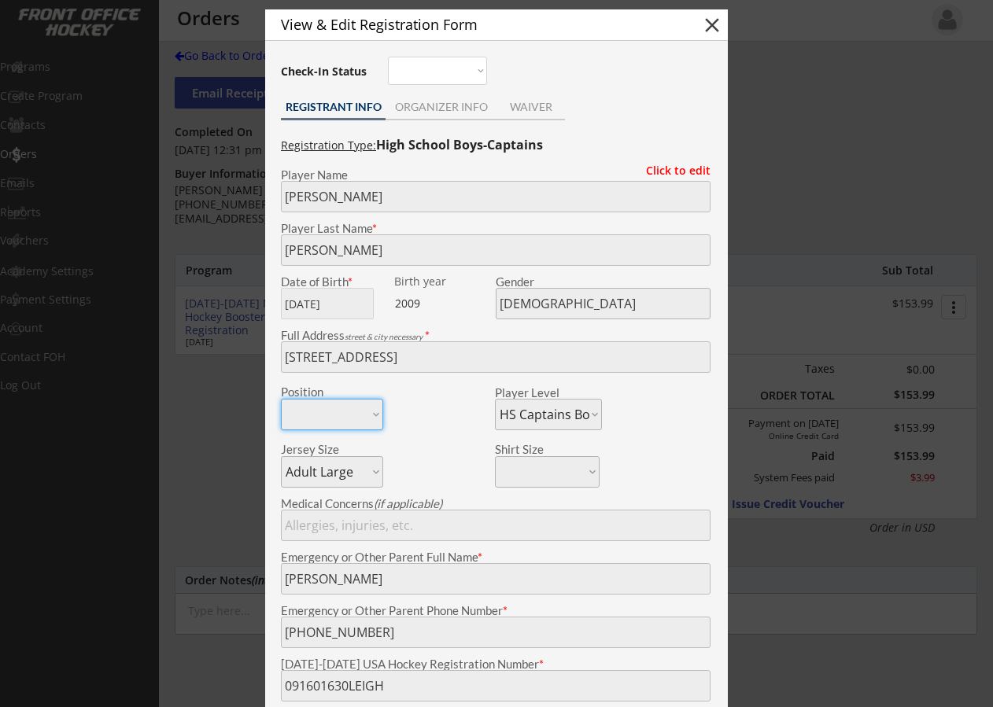
click at [488, 385] on div "Position Forward Defense Goalie" at bounding box center [387, 406] width 212 height 47
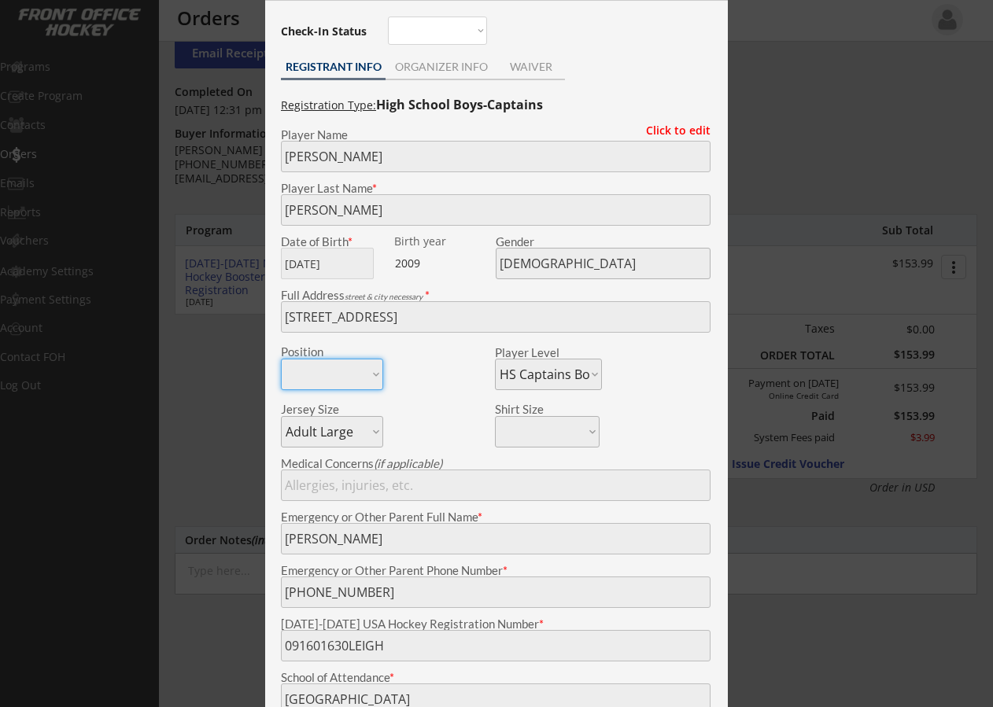
scroll to position [69, 0]
click at [203, 128] on div at bounding box center [496, 353] width 993 height 707
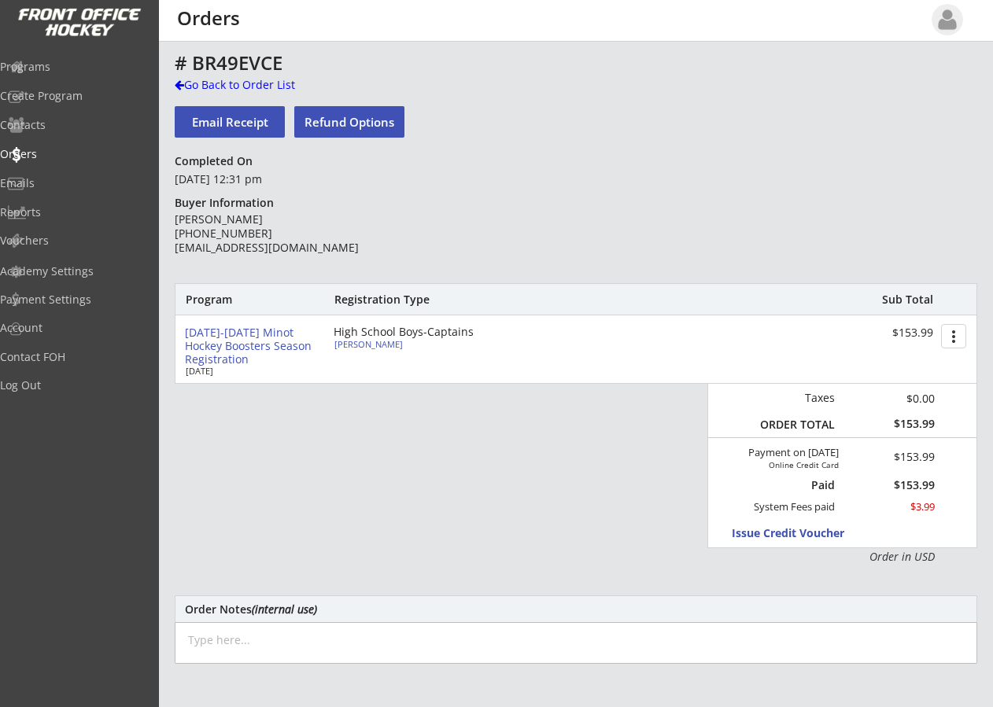
scroll to position [0, 0]
click at [186, 83] on div "Go Back to Order List" at bounding box center [256, 86] width 162 height 16
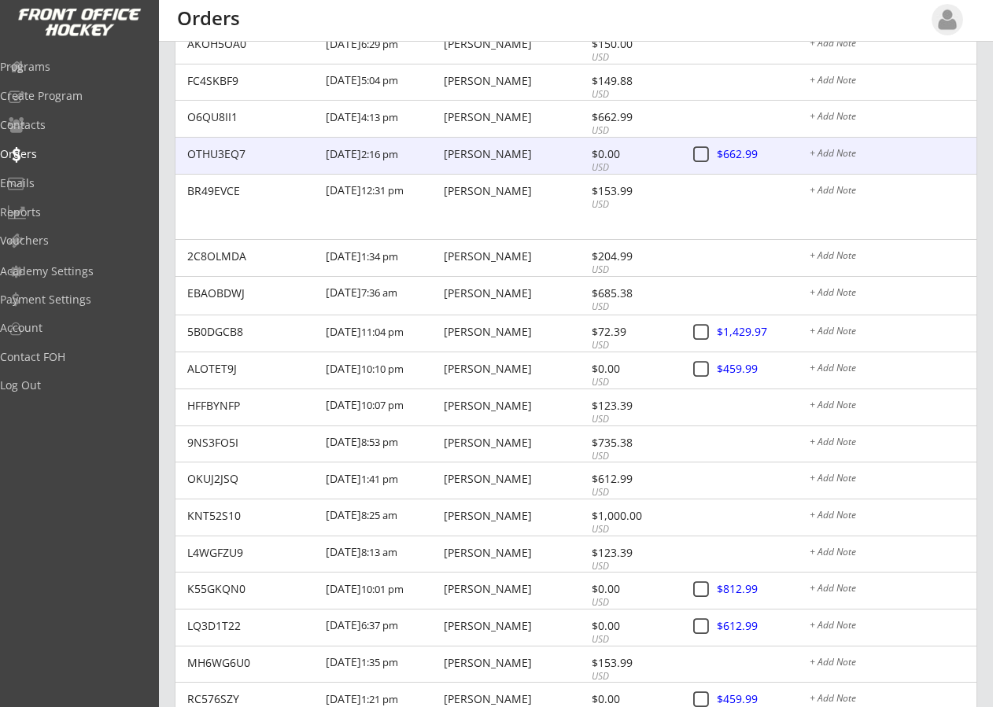
scroll to position [315, 0]
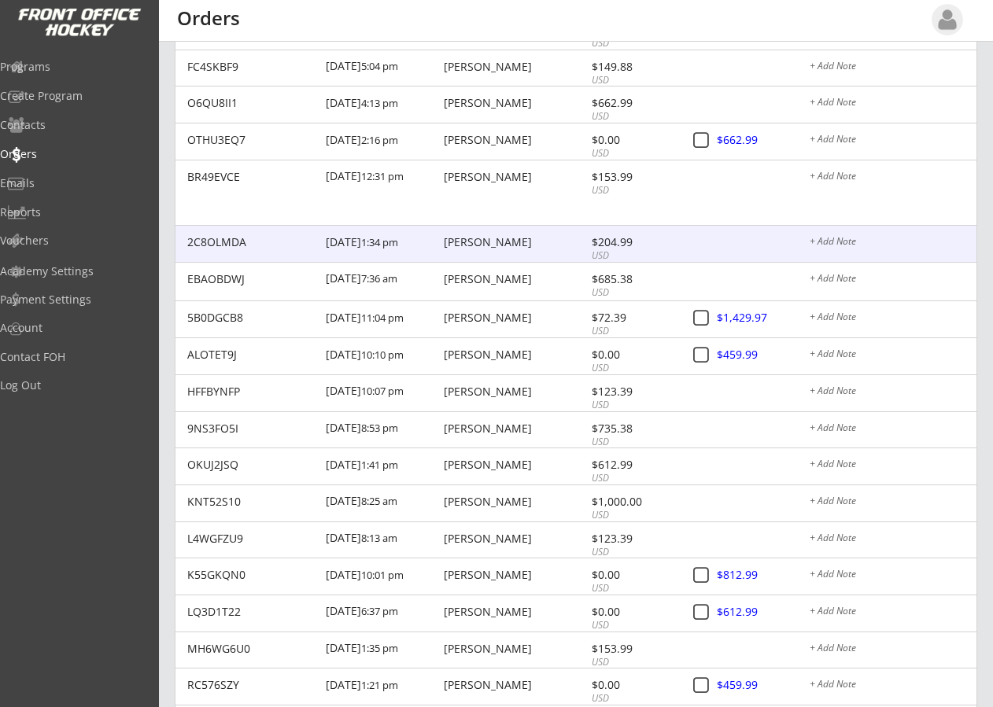
click at [481, 239] on div "[PERSON_NAME]" at bounding box center [515, 242] width 143 height 11
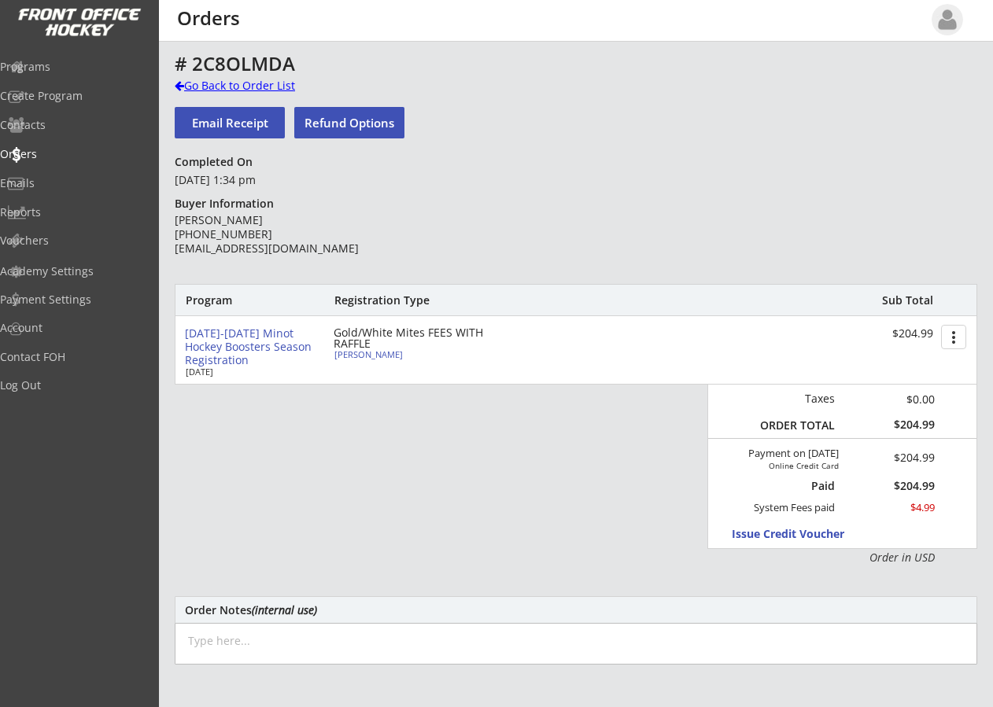
drag, startPoint x: 180, startPoint y: 85, endPoint x: 140, endPoint y: 54, distance: 50.5
click at [180, 85] on div at bounding box center [179, 85] width 9 height 11
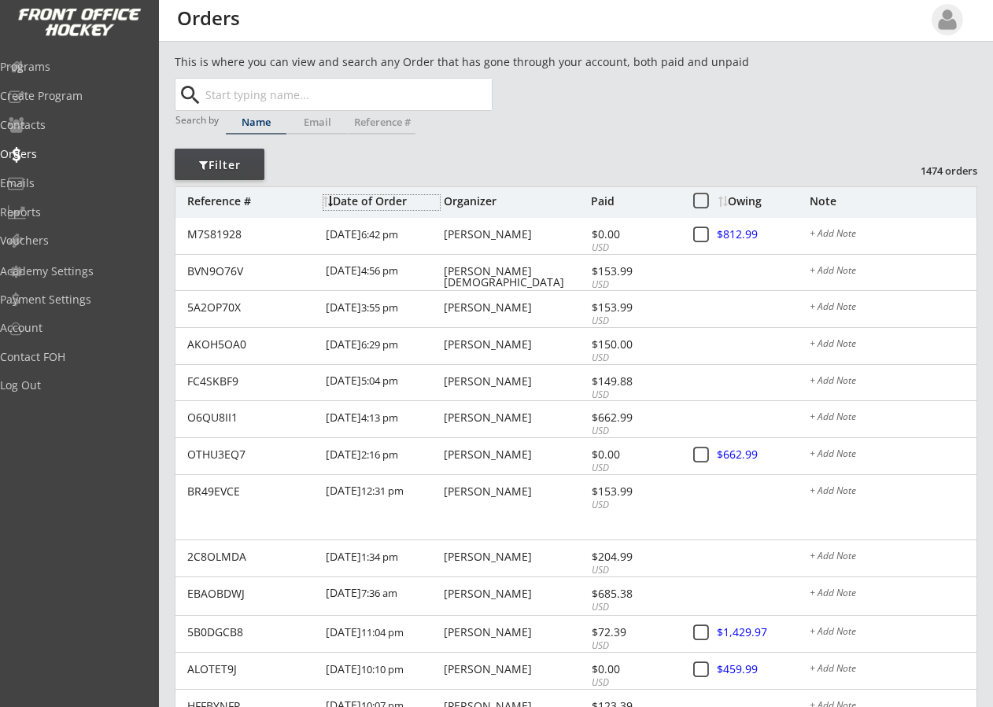
click at [361, 196] on div "Date of Order" at bounding box center [381, 201] width 116 height 11
